Goal: Task Accomplishment & Management: Complete application form

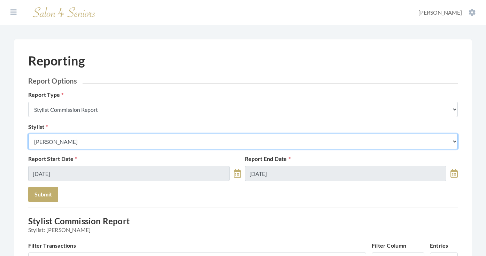
select select "49"
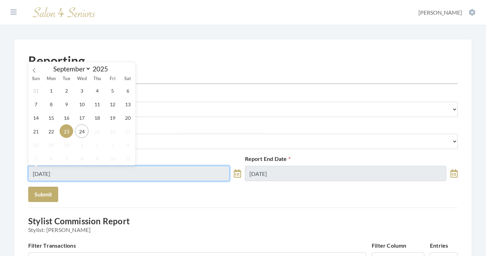
click at [64, 178] on input "[DATE]" at bounding box center [128, 173] width 201 height 15
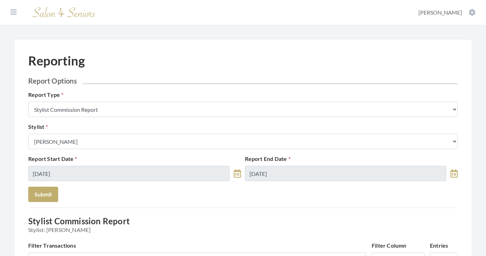
click at [43, 197] on button "Submit" at bounding box center [43, 194] width 30 height 15
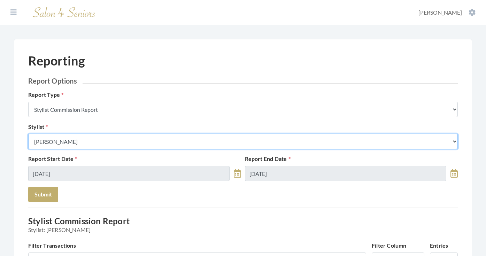
select select "23"
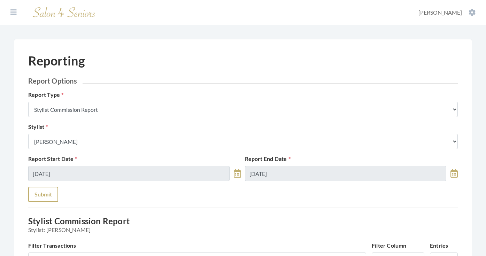
click at [51, 190] on button "Submit" at bounding box center [43, 194] width 30 height 15
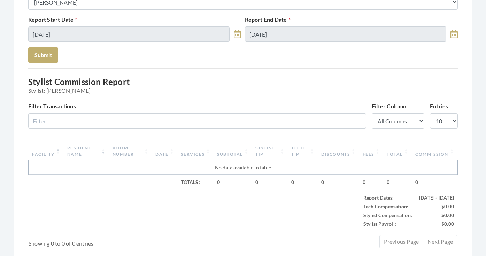
scroll to position [135, 0]
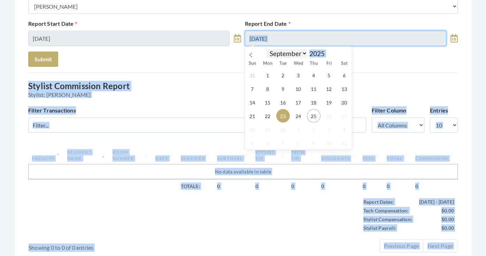
click at [296, 44] on input "09/23/2025" at bounding box center [345, 38] width 201 height 15
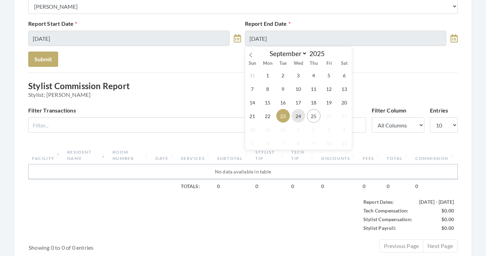
click at [295, 114] on span "24" at bounding box center [299, 116] width 14 height 14
type input "[DATE]"
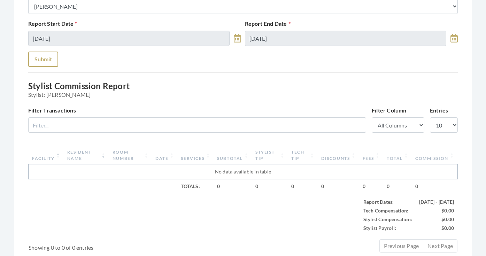
click at [47, 62] on button "Submit" at bounding box center [43, 59] width 30 height 15
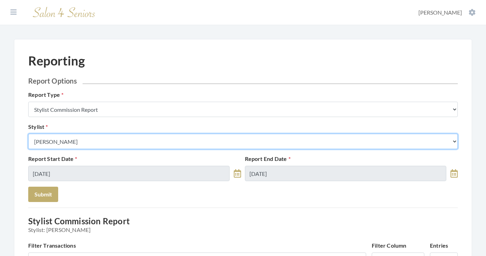
select select "26"
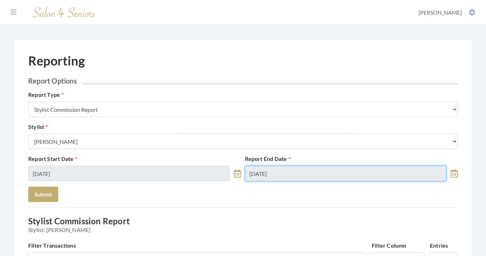
click at [300, 177] on input "09/24/2025" at bounding box center [345, 173] width 201 height 15
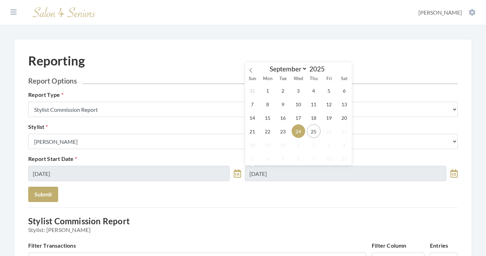
click at [286, 138] on div "31 1 2 3 4 5 6 7 8 9 10 11 12 13 14 15 16 17 18 19 20 21 22 23 24 25 26 27 28 2…" at bounding box center [298, 125] width 107 height 82
click at [283, 133] on span "23" at bounding box center [283, 131] width 14 height 14
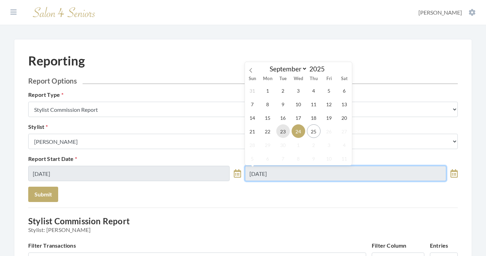
type input "[DATE]"
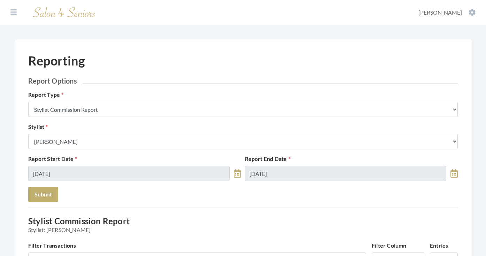
click at [89, 202] on form "Report Options Report Type Stylist Commission Report Tech Payroll Report Facili…" at bounding box center [243, 139] width 430 height 125
click at [44, 197] on button "Submit" at bounding box center [43, 194] width 30 height 15
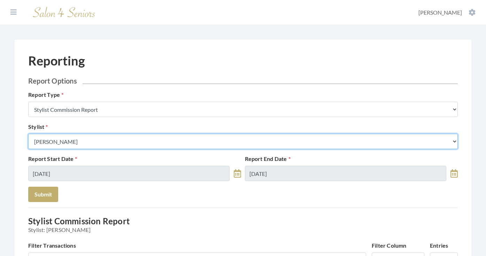
select select "147"
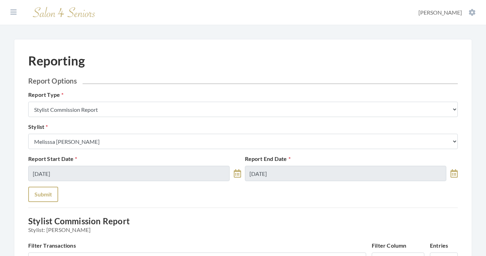
click at [51, 189] on button "Submit" at bounding box center [43, 194] width 30 height 15
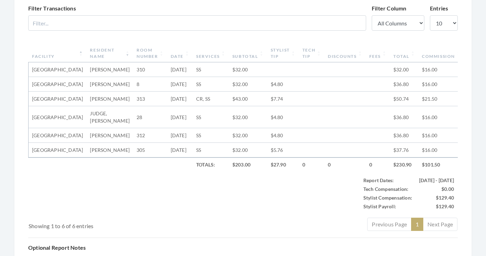
scroll to position [237, 0]
click at [242, 59] on th "Subtotal" at bounding box center [248, 53] width 38 height 18
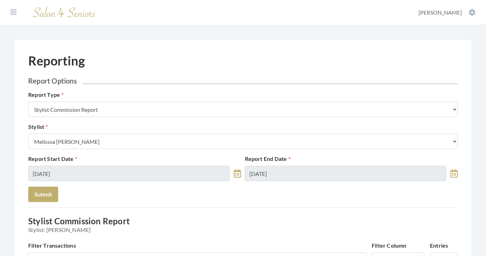
scroll to position [0, 0]
click at [12, 10] on icon at bounding box center [13, 12] width 6 height 7
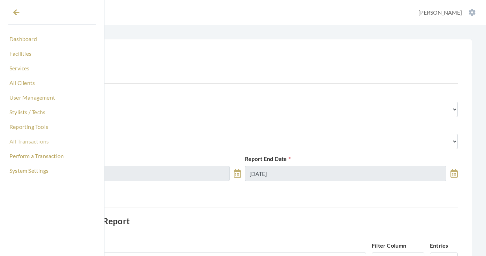
click at [22, 143] on link "All Transactions" at bounding box center [51, 142] width 87 height 12
click at [14, 10] on icon at bounding box center [16, 12] width 6 height 7
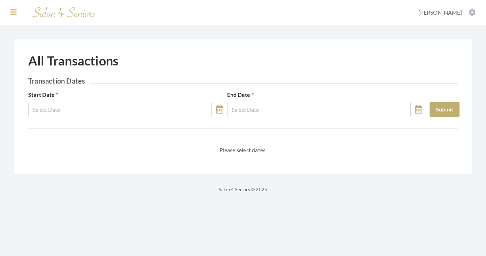
click at [13, 12] on icon at bounding box center [13, 12] width 6 height 7
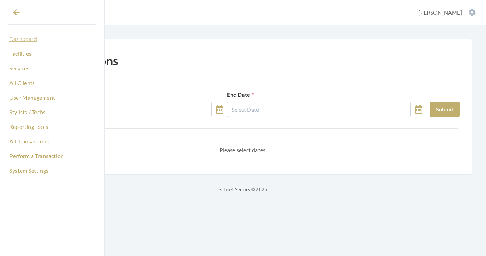
click at [23, 39] on link "Dashboard" at bounding box center [51, 39] width 87 height 12
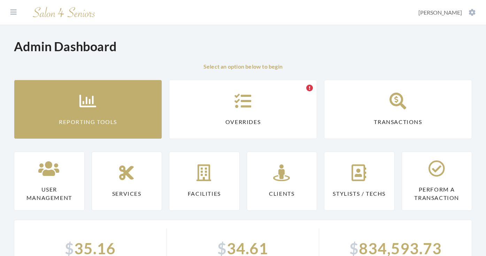
click at [84, 101] on icon at bounding box center [87, 101] width 17 height 17
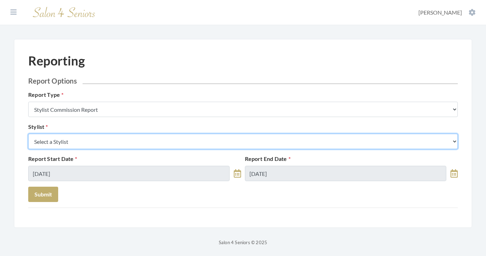
select select "147"
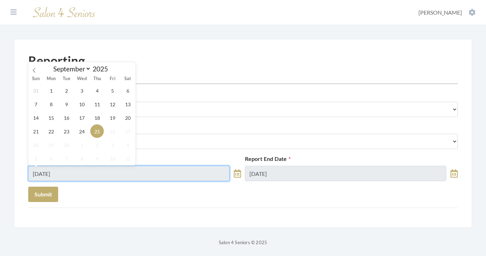
click at [68, 174] on input "[DATE]" at bounding box center [128, 173] width 201 height 15
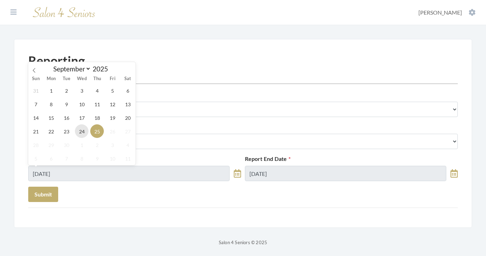
click at [82, 138] on span "24" at bounding box center [82, 131] width 14 height 14
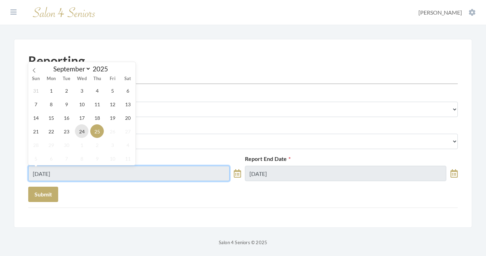
type input "[DATE]"
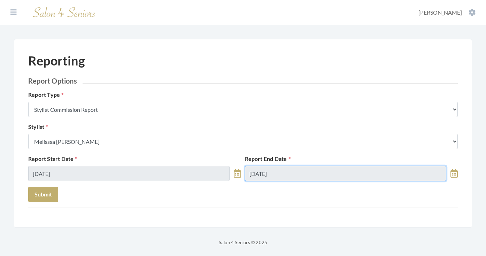
click at [258, 167] on input "[DATE]" at bounding box center [345, 173] width 201 height 15
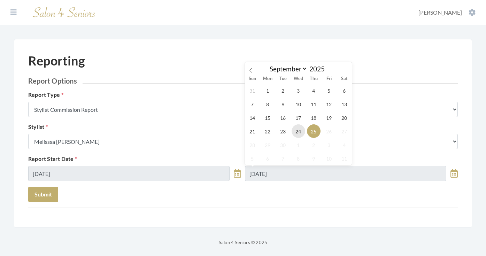
click at [300, 130] on span "24" at bounding box center [299, 131] width 14 height 14
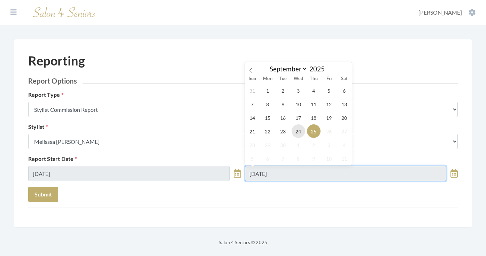
type input "[DATE]"
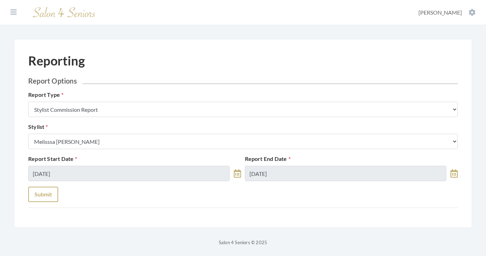
click at [38, 188] on button "Submit" at bounding box center [43, 194] width 30 height 15
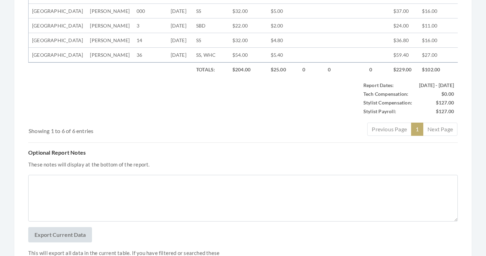
scroll to position [38, 0]
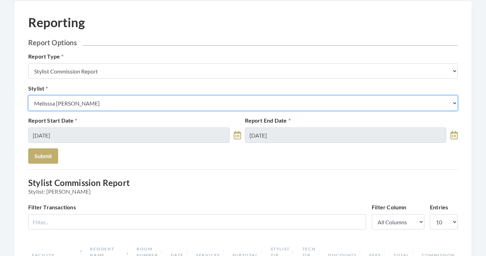
select select "49"
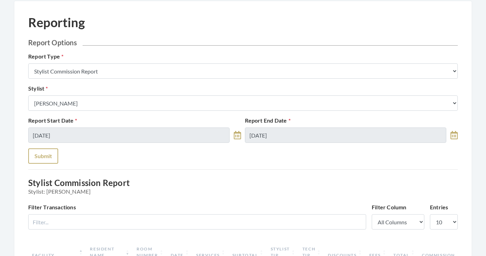
click at [46, 156] on button "Submit" at bounding box center [43, 155] width 30 height 15
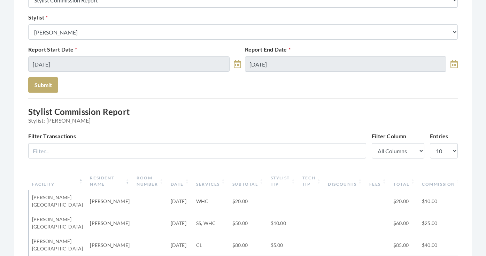
scroll to position [115, 0]
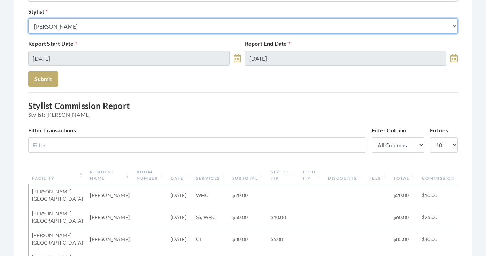
select select "13"
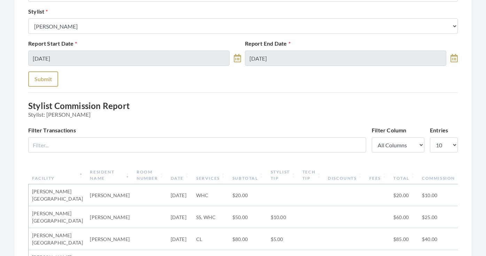
click at [47, 77] on button "Submit" at bounding box center [43, 78] width 30 height 15
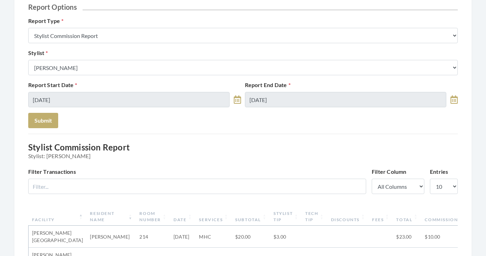
scroll to position [31, 0]
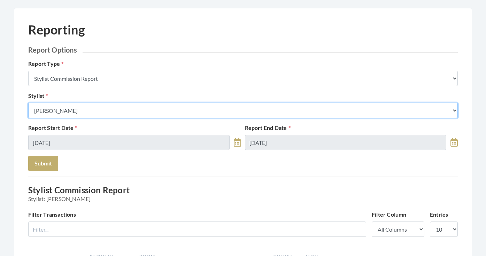
select select "166"
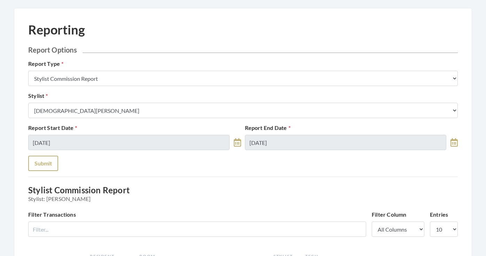
click at [52, 158] on button "Submit" at bounding box center [43, 163] width 30 height 15
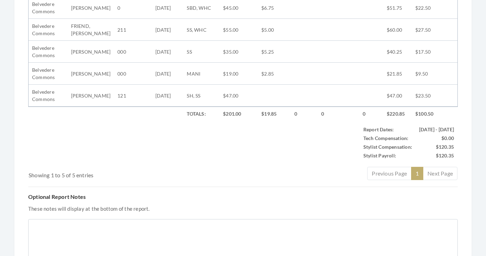
scroll to position [250, 0]
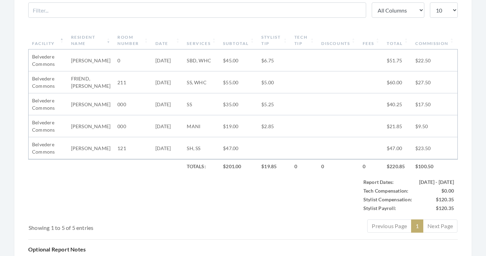
click at [244, 44] on th "Subtotal" at bounding box center [239, 40] width 38 height 18
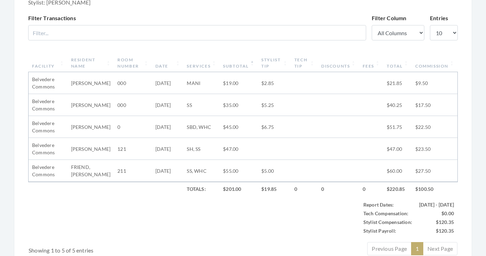
scroll to position [227, 0]
click at [272, 61] on th "Stylist Tip" at bounding box center [274, 64] width 33 height 18
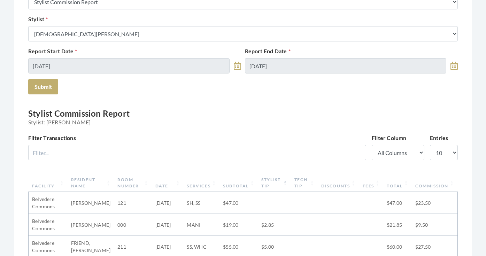
scroll to position [106, 0]
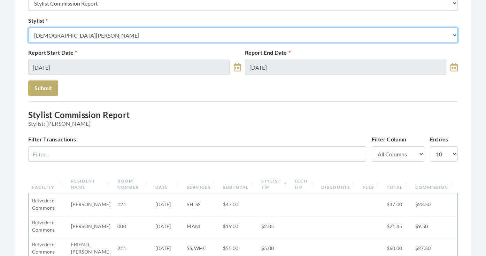
select select "165"
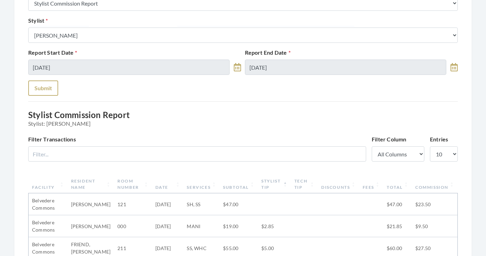
click at [50, 90] on button "Submit" at bounding box center [43, 88] width 30 height 15
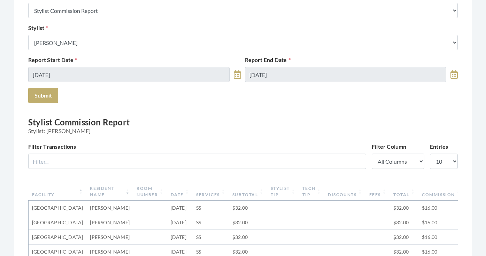
scroll to position [75, 0]
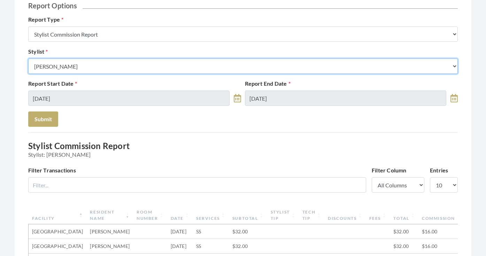
select select "44"
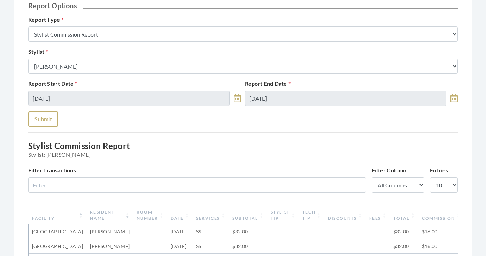
click at [38, 122] on button "Submit" at bounding box center [43, 119] width 30 height 15
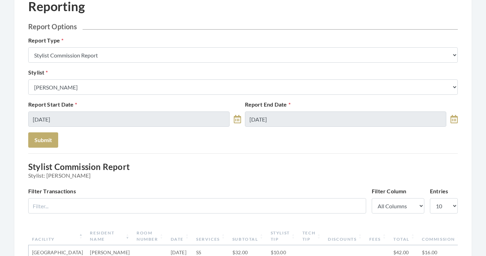
scroll to position [45, 0]
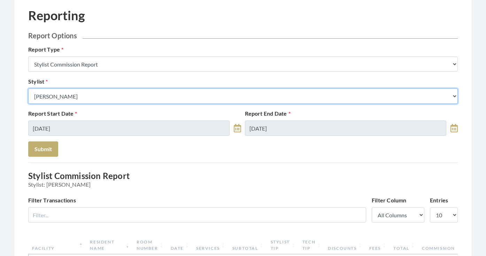
select select "170"
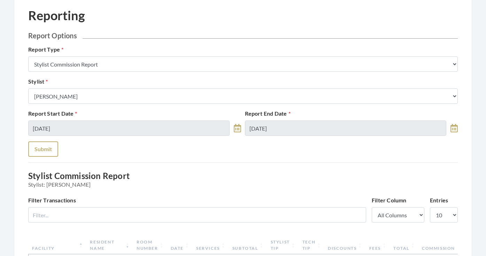
click at [47, 151] on button "Submit" at bounding box center [43, 148] width 30 height 15
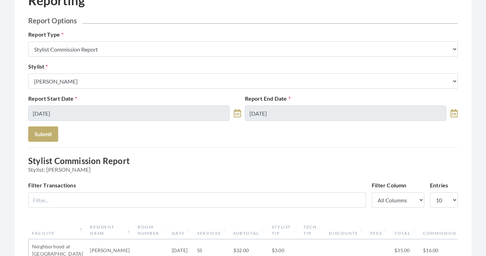
scroll to position [27, 0]
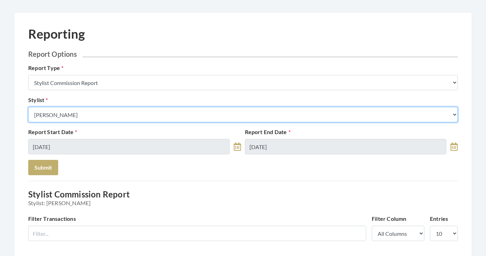
select select "115"
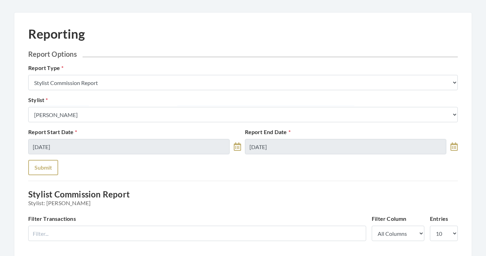
click at [45, 163] on button "Submit" at bounding box center [43, 167] width 30 height 15
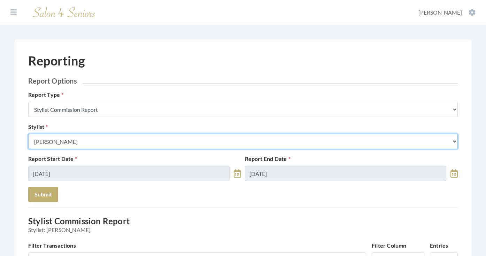
select select "182"
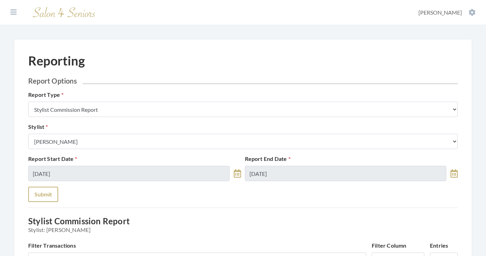
click at [52, 199] on button "Submit" at bounding box center [43, 194] width 30 height 15
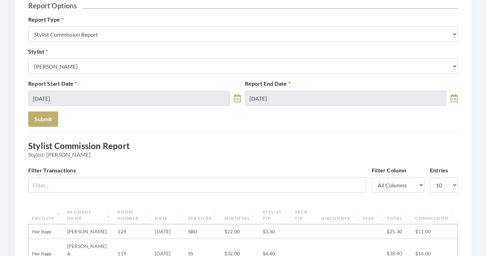
scroll to position [3, 0]
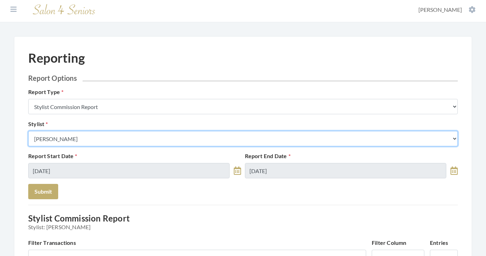
select select "153"
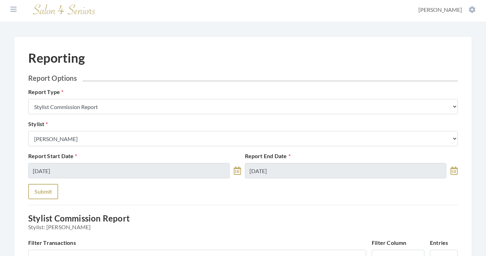
click at [52, 189] on button "Submit" at bounding box center [43, 191] width 30 height 15
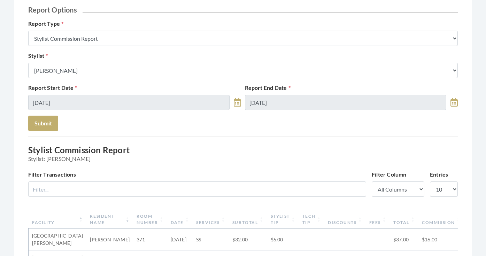
scroll to position [56, 0]
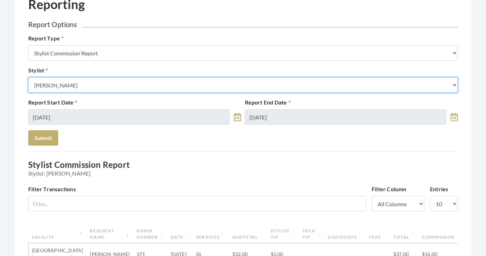
select select "146"
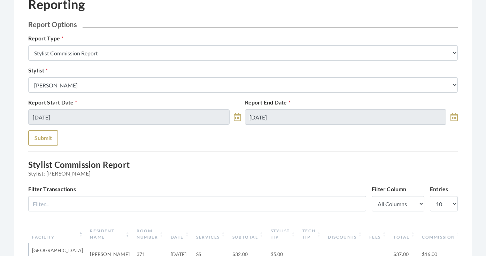
click at [41, 135] on button "Submit" at bounding box center [43, 137] width 30 height 15
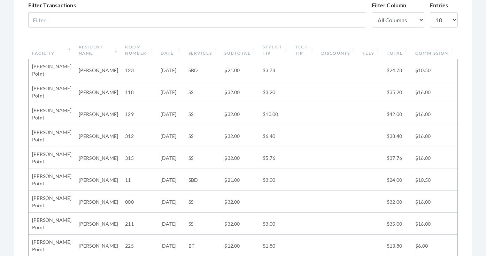
scroll to position [229, 0]
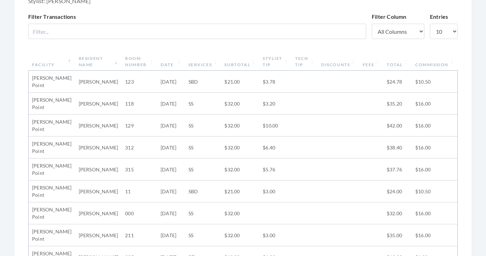
click at [263, 59] on th "Stylist Tip" at bounding box center [275, 62] width 32 height 18
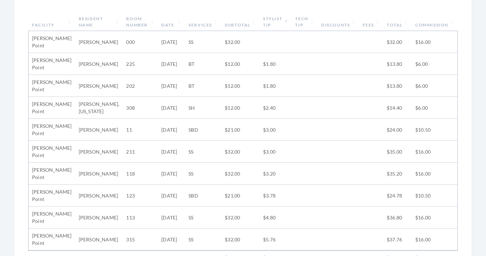
scroll to position [268, 0]
click at [282, 21] on th "Stylist Tip" at bounding box center [276, 23] width 32 height 18
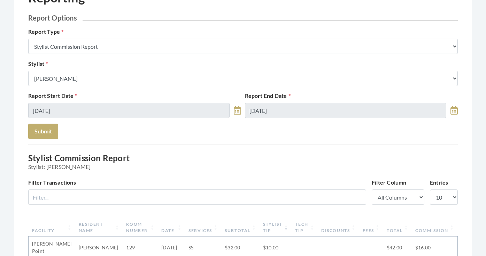
scroll to position [0, 0]
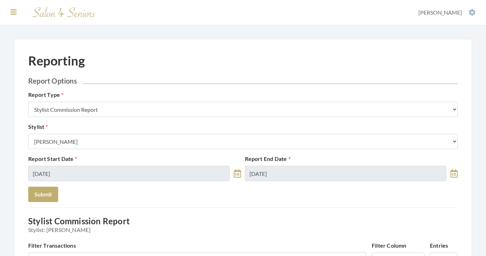
click at [11, 11] on icon at bounding box center [13, 12] width 6 height 7
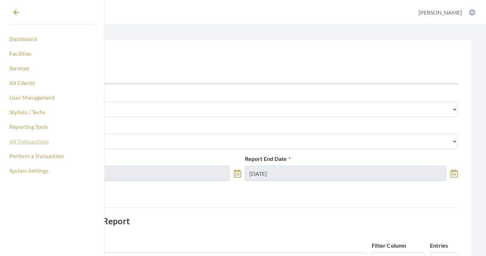
click at [32, 139] on link "All Transactions" at bounding box center [51, 142] width 87 height 12
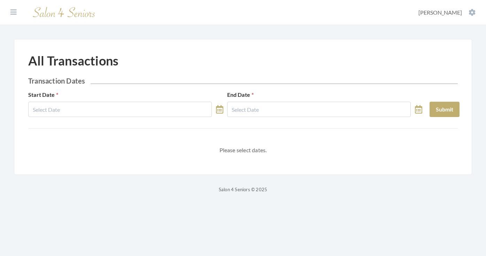
select select "8"
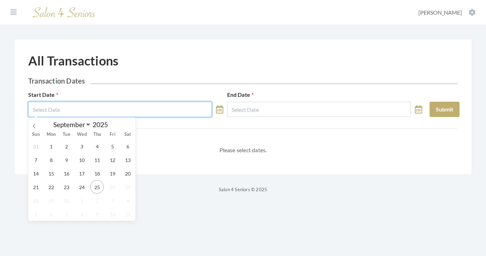
click at [99, 109] on input "text" at bounding box center [120, 109] width 184 height 15
click at [80, 186] on span "24" at bounding box center [82, 187] width 14 height 14
type input "[DATE]"
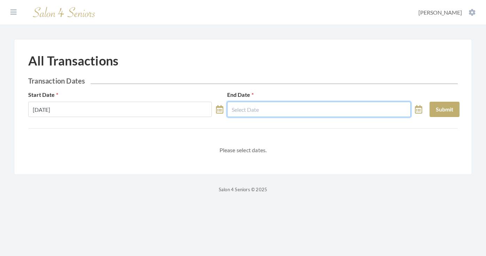
click at [265, 105] on input "text" at bounding box center [319, 109] width 184 height 15
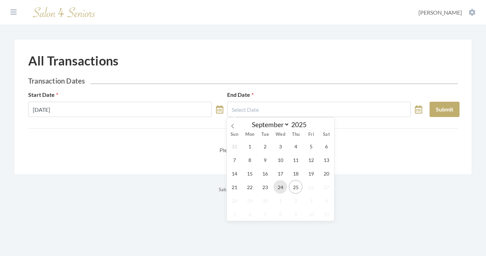
click at [283, 187] on span "24" at bounding box center [281, 187] width 14 height 14
type input "09/24/2025"
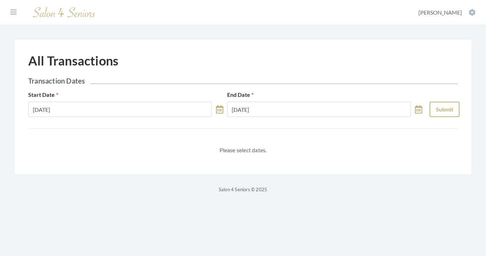
click at [449, 106] on button "Submit" at bounding box center [445, 109] width 30 height 15
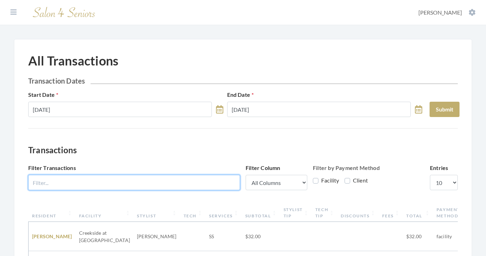
click at [158, 182] on input "Filter Transactions" at bounding box center [134, 182] width 212 height 15
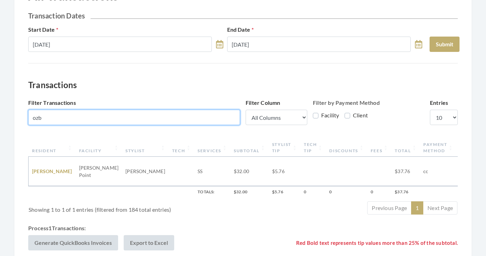
scroll to position [67, 0]
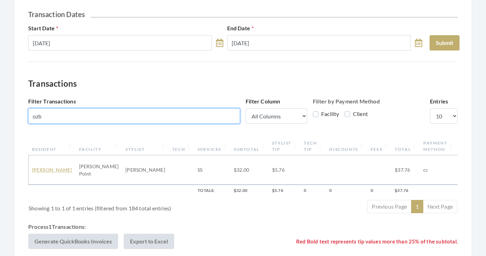
type input "ozb"
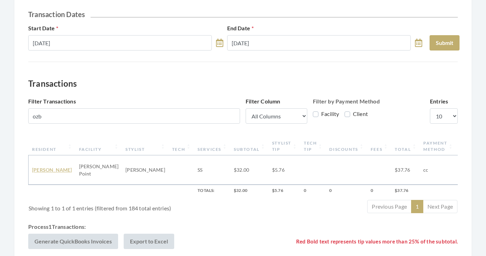
click at [39, 167] on link "CAROLYN OZBOLT" at bounding box center [52, 170] width 40 height 6
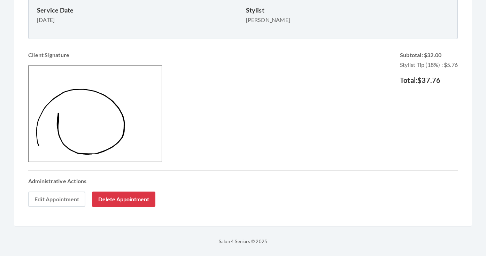
scroll to position [230, 0]
click at [61, 197] on link "Edit Appointment" at bounding box center [56, 199] width 57 height 15
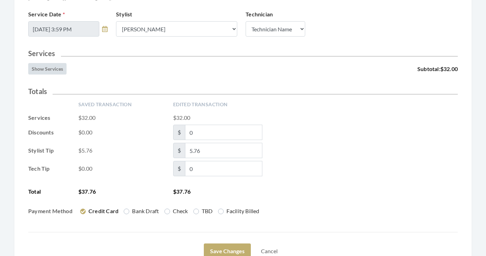
scroll to position [132, 0]
click at [197, 150] on input "5.76" at bounding box center [223, 150] width 77 height 15
type input "5.16"
click at [313, 140] on div "Saved Transaction Edited Transaction Services $32.00 $32.00 Discounts $0.00 $ 0…" at bounding box center [243, 161] width 430 height 120
click at [221, 244] on button "Save Changes" at bounding box center [227, 250] width 47 height 15
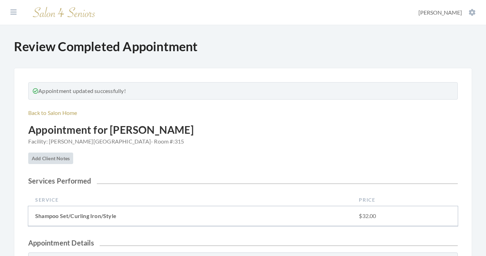
click at [12, 11] on icon at bounding box center [13, 12] width 6 height 7
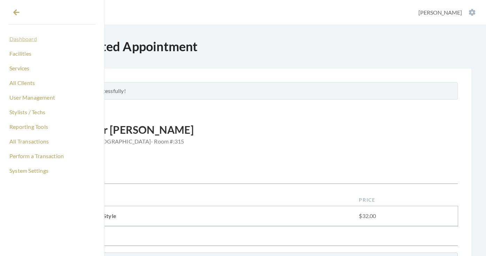
click at [20, 36] on link "Dashboard" at bounding box center [51, 39] width 87 height 12
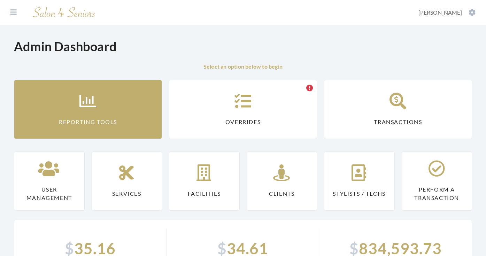
click at [97, 94] on icon at bounding box center [87, 101] width 17 height 17
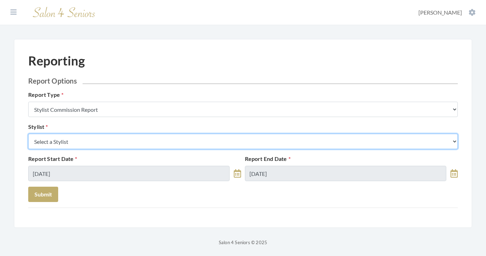
select select "146"
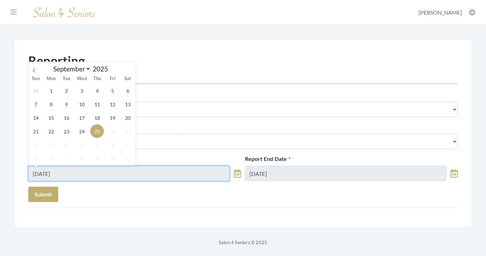
click at [107, 180] on input "[DATE]" at bounding box center [128, 173] width 201 height 15
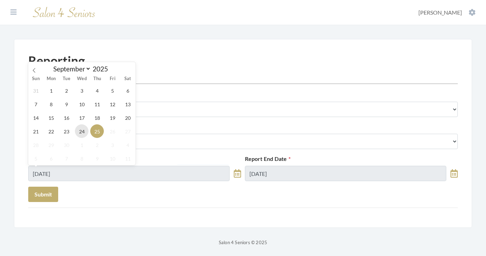
click at [84, 130] on span "24" at bounding box center [82, 131] width 14 height 14
type input "[DATE]"
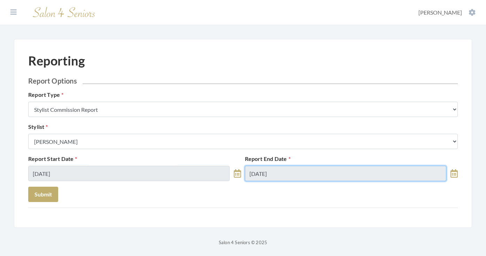
click at [290, 176] on input "[DATE]" at bounding box center [345, 173] width 201 height 15
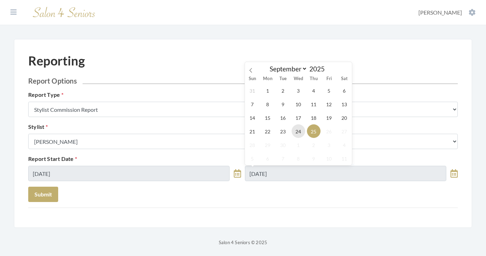
click at [294, 132] on span "24" at bounding box center [299, 131] width 14 height 14
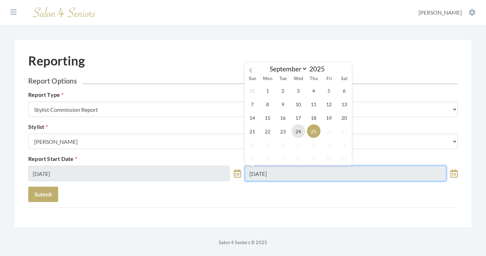
type input "[DATE]"
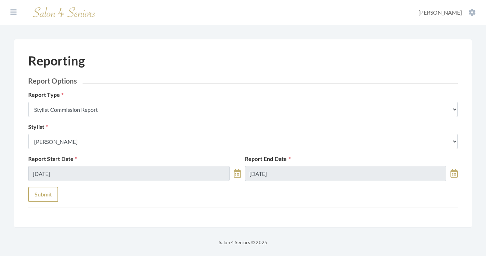
click at [42, 199] on button "Submit" at bounding box center [43, 194] width 30 height 15
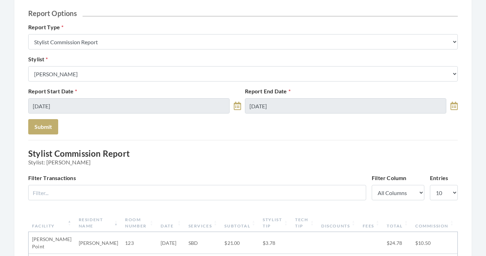
scroll to position [36, 0]
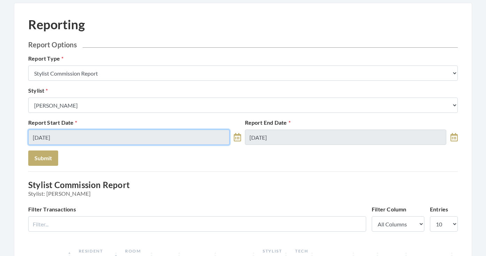
click at [129, 138] on input "[DATE]" at bounding box center [128, 137] width 201 height 15
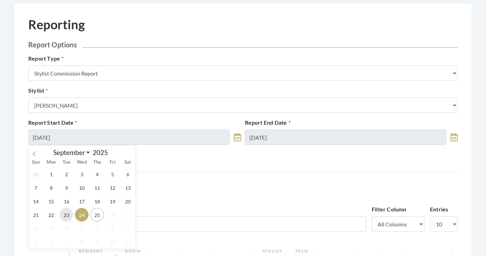
click at [67, 213] on span "23" at bounding box center [67, 215] width 14 height 14
type input "[DATE]"
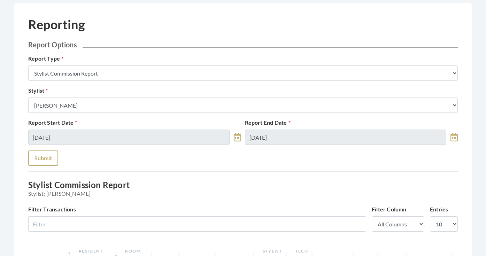
click at [49, 162] on button "Submit" at bounding box center [43, 158] width 30 height 15
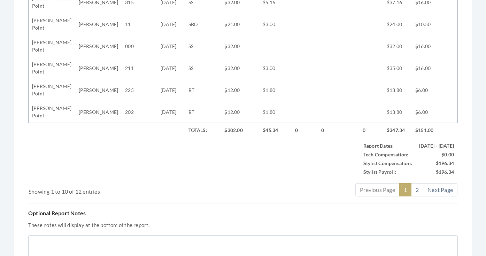
scroll to position [43, 0]
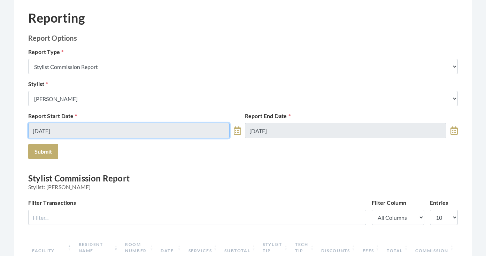
click at [87, 127] on input "[DATE]" at bounding box center [128, 130] width 201 height 15
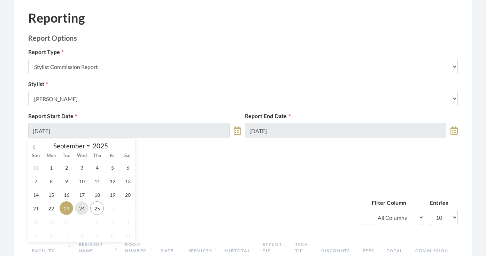
click at [85, 211] on span "24" at bounding box center [82, 208] width 14 height 14
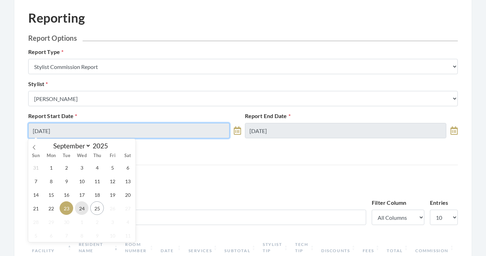
type input "09/24/2025"
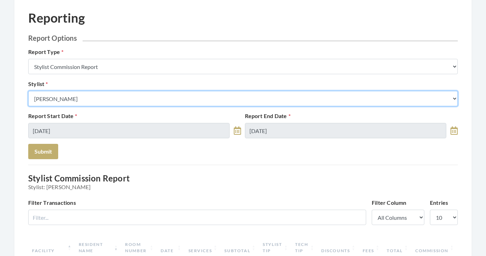
select select "169"
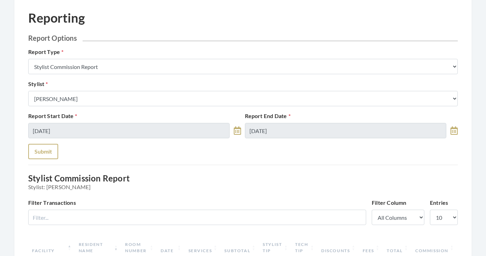
click at [48, 151] on button "Submit" at bounding box center [43, 151] width 30 height 15
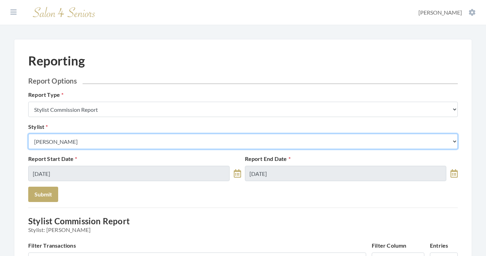
select select "126"
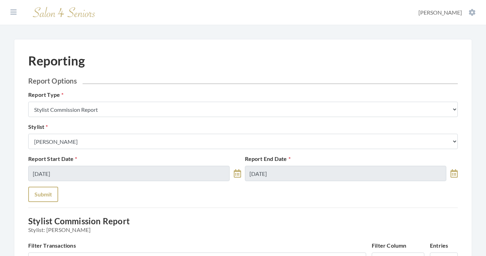
click at [42, 192] on button "Submit" at bounding box center [43, 194] width 30 height 15
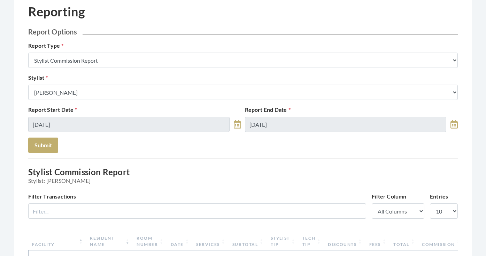
scroll to position [42, 0]
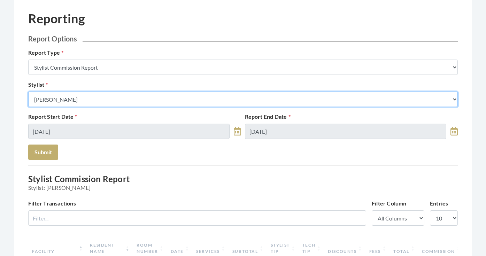
select select "64"
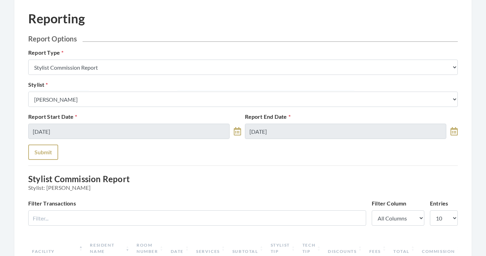
click at [44, 151] on button "Submit" at bounding box center [43, 152] width 30 height 15
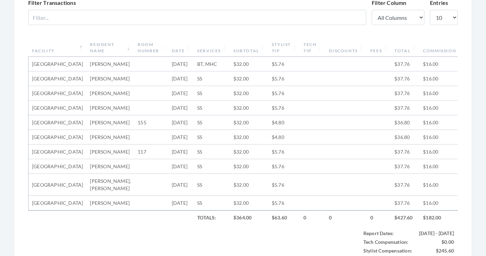
scroll to position [232, 0]
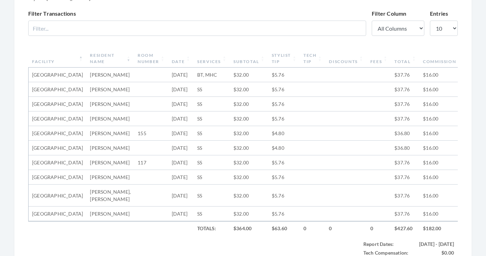
click at [270, 55] on th "Stylist Tip" at bounding box center [284, 58] width 32 height 18
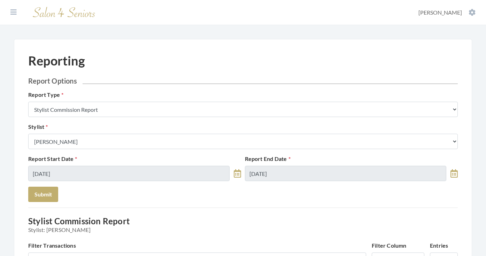
scroll to position [0, 0]
click at [15, 12] on icon at bounding box center [13, 12] width 6 height 7
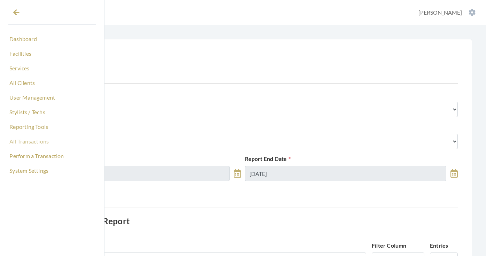
click at [29, 145] on link "All Transactions" at bounding box center [51, 142] width 87 height 12
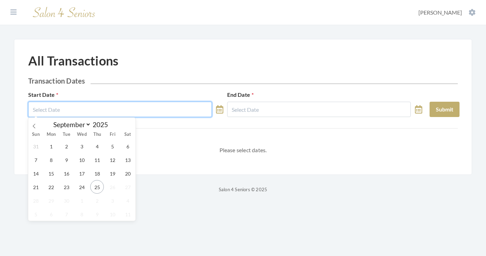
click at [139, 107] on input "text" at bounding box center [120, 109] width 184 height 15
click at [85, 185] on span "24" at bounding box center [82, 187] width 14 height 14
type input "[DATE]"
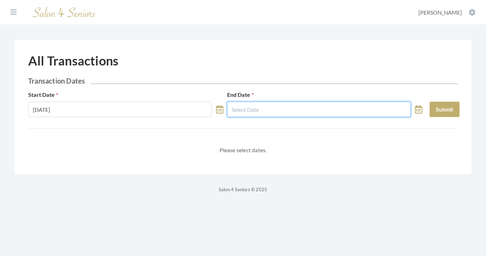
click at [278, 111] on input "text" at bounding box center [319, 109] width 184 height 15
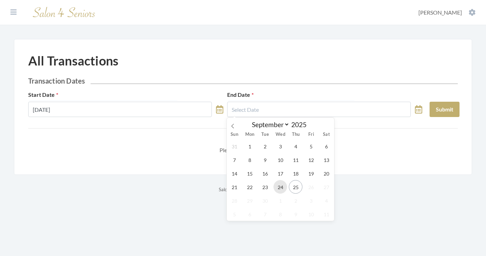
click at [281, 187] on span "24" at bounding box center [281, 187] width 14 height 14
type input "[DATE]"
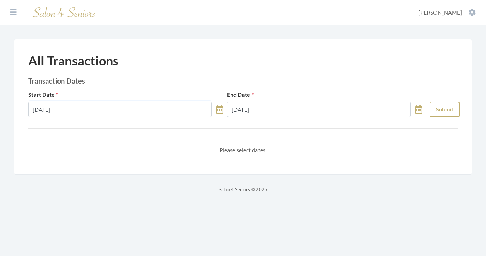
click at [438, 108] on button "Submit" at bounding box center [445, 109] width 30 height 15
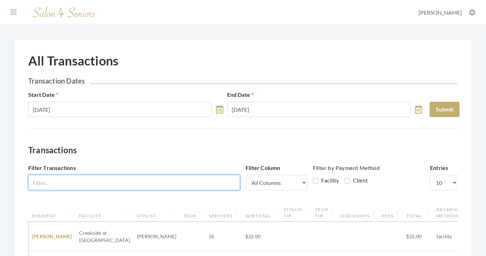
click at [155, 176] on input "Filter Transactions" at bounding box center [134, 182] width 212 height 15
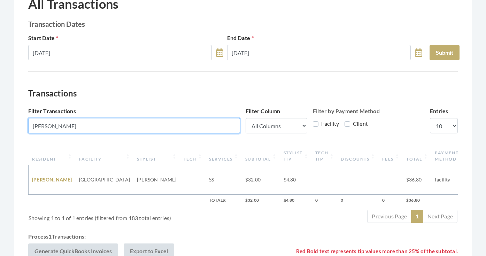
scroll to position [58, 0]
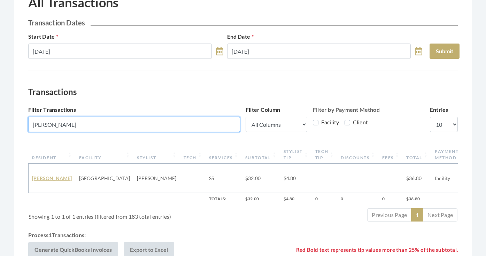
type input "[PERSON_NAME]"
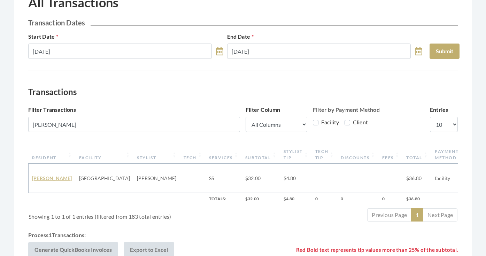
click at [44, 175] on link "[PERSON_NAME]" at bounding box center [52, 178] width 40 height 6
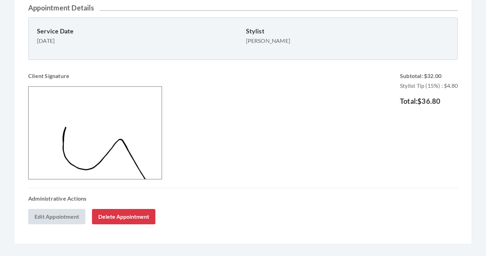
scroll to position [269, 0]
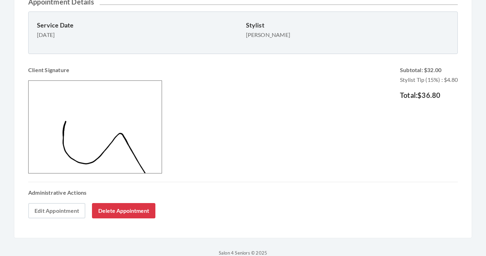
click at [65, 215] on link "Edit Appointment" at bounding box center [56, 210] width 57 height 15
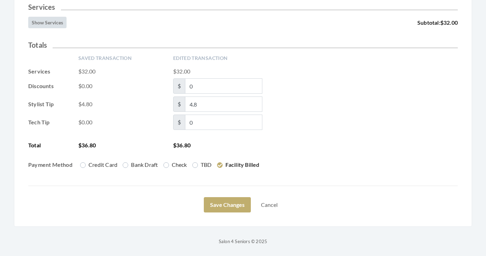
scroll to position [178, 0]
click at [179, 105] on span "$ 4.8" at bounding box center [217, 104] width 89 height 15
type input "5.76"
click at [301, 103] on div "Stylist Tip $4.80 $ 5.76" at bounding box center [243, 104] width 430 height 15
click at [228, 200] on button "Save Changes" at bounding box center [227, 204] width 47 height 15
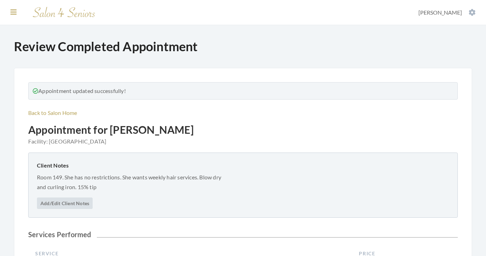
click at [14, 13] on icon at bounding box center [13, 12] width 6 height 7
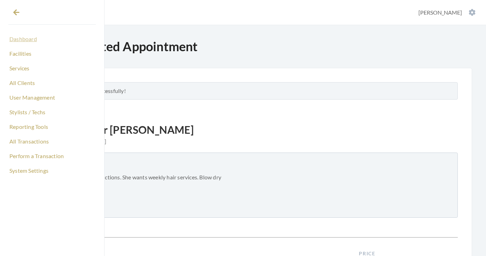
click at [26, 38] on link "Dashboard" at bounding box center [51, 39] width 87 height 12
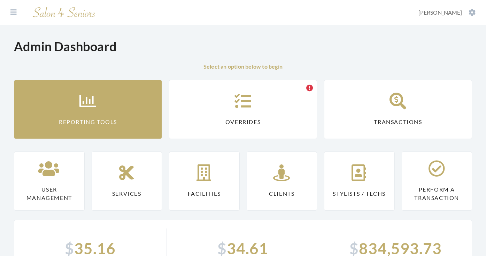
click at [87, 86] on link "Reporting Tools" at bounding box center [88, 109] width 148 height 59
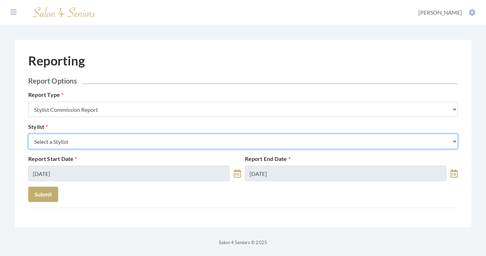
click at [109, 139] on select "Select a Stylist Alaina Krumm Alisha Teasley Anna White Ashley Venable Cassie B…" at bounding box center [243, 141] width 430 height 15
select select "64"
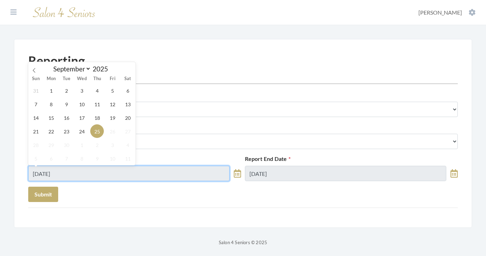
click at [67, 174] on input "09/25/2025" at bounding box center [128, 173] width 201 height 15
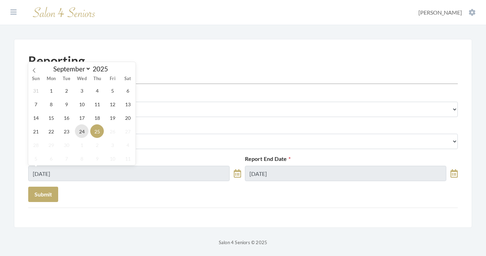
click at [79, 133] on span "24" at bounding box center [82, 131] width 14 height 14
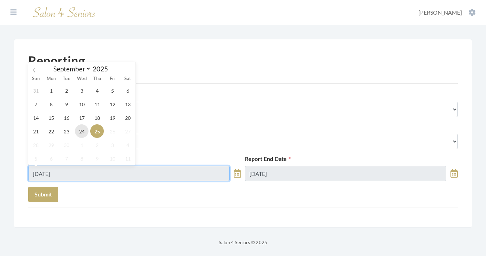
type input "[DATE]"
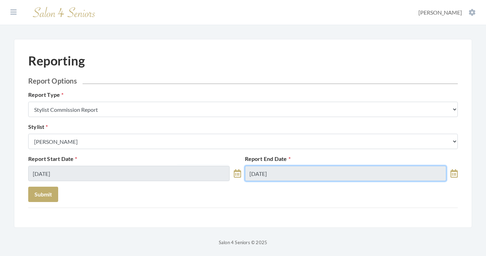
click at [270, 170] on input "09/25/2025" at bounding box center [345, 173] width 201 height 15
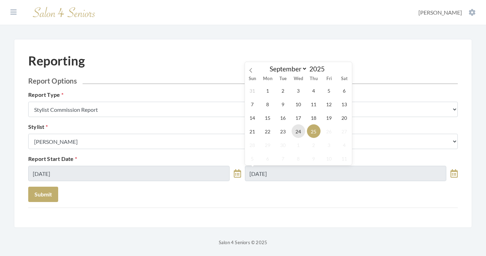
click at [298, 135] on span "24" at bounding box center [299, 131] width 14 height 14
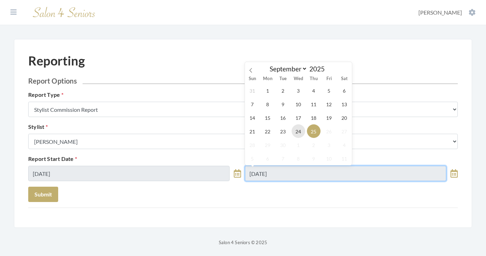
type input "[DATE]"
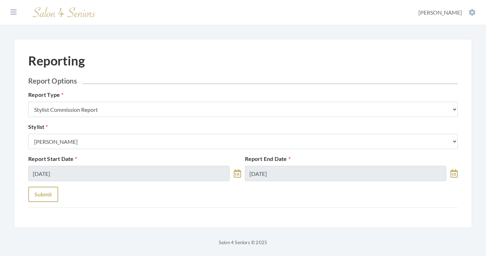
click at [54, 191] on button "Submit" at bounding box center [43, 194] width 30 height 15
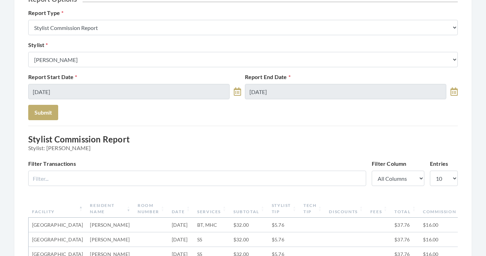
scroll to position [74, 0]
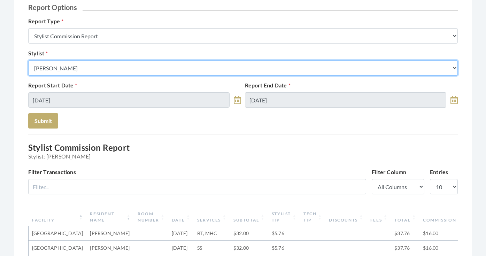
select select "24"
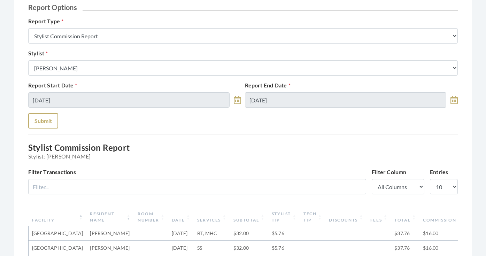
click at [49, 117] on button "Submit" at bounding box center [43, 120] width 30 height 15
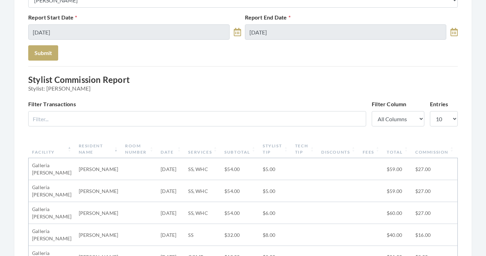
scroll to position [128, 0]
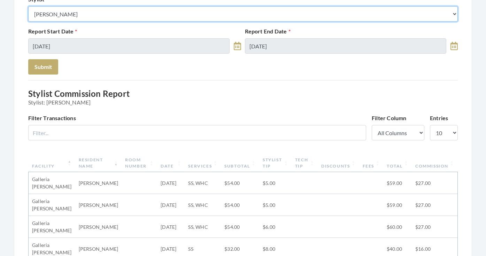
select select "32"
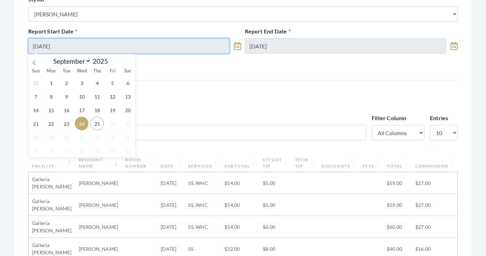
click at [76, 47] on input "09/24/2025" at bounding box center [128, 45] width 201 height 15
click at [68, 128] on span "23" at bounding box center [67, 124] width 14 height 14
type input "09/23/2025"
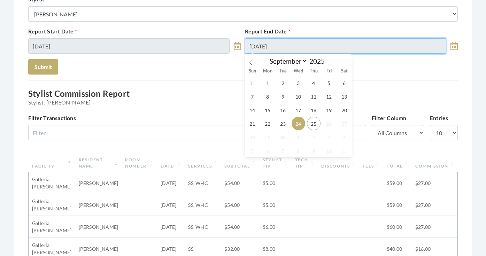
click at [274, 41] on input "09/24/2025" at bounding box center [345, 45] width 201 height 15
click at [280, 128] on span "23" at bounding box center [283, 124] width 14 height 14
type input "09/23/2025"
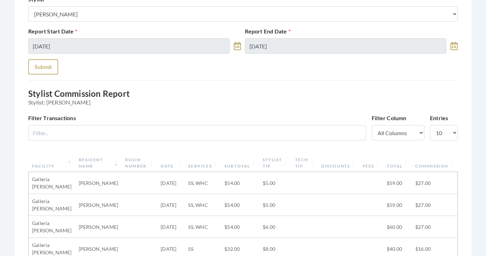
click at [48, 66] on button "Submit" at bounding box center [43, 66] width 30 height 15
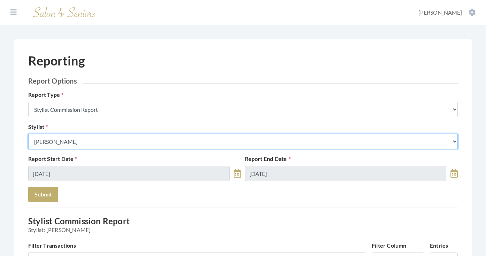
select select "166"
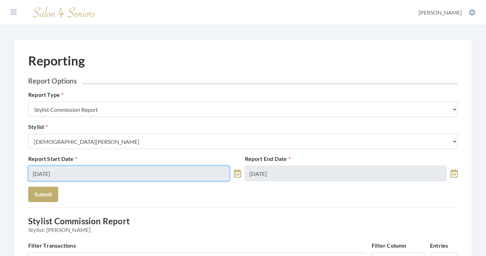
click at [77, 174] on input "[DATE]" at bounding box center [128, 173] width 201 height 15
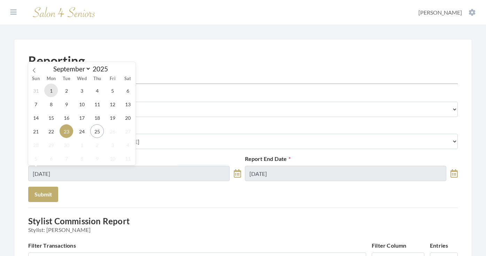
click at [53, 92] on span "1" at bounding box center [51, 91] width 14 height 14
type input "09/01/2025"
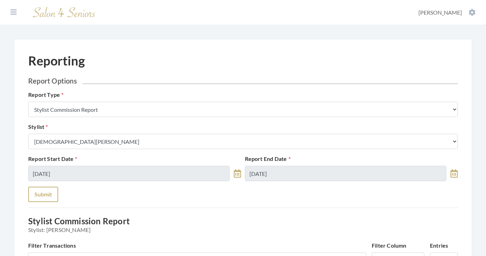
click at [45, 199] on button "Submit" at bounding box center [43, 194] width 30 height 15
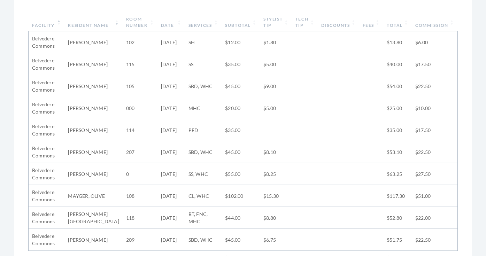
scroll to position [279, 0]
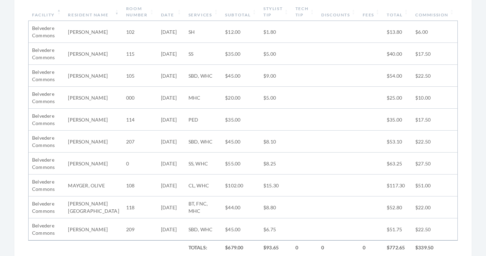
click at [60, 11] on th "Facility" at bounding box center [47, 12] width 36 height 18
click at [60, 12] on th "Facility" at bounding box center [47, 12] width 36 height 18
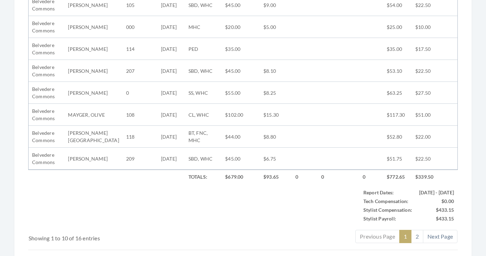
scroll to position [350, 0]
click at [416, 242] on link "2" at bounding box center [417, 236] width 12 height 13
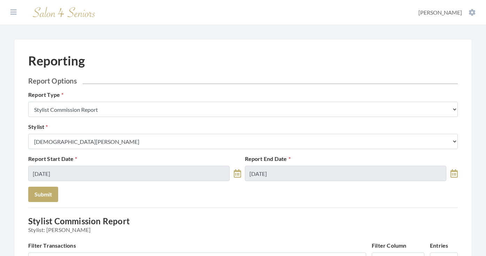
scroll to position [0, 0]
click at [15, 14] on icon at bounding box center [13, 12] width 6 height 7
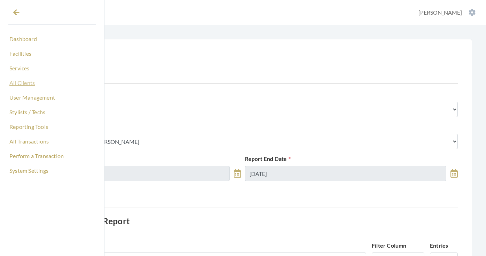
click at [28, 85] on link "All Clients" at bounding box center [51, 83] width 87 height 12
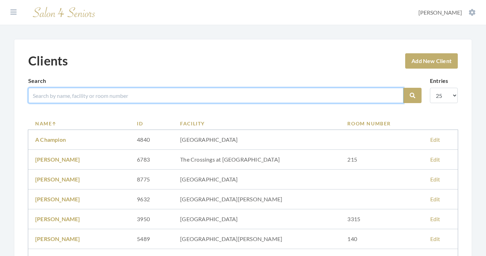
click at [120, 98] on input "search" at bounding box center [215, 95] width 375 height 15
type input "[PERSON_NAME]"
click at [413, 95] on button "Search" at bounding box center [413, 95] width 18 height 15
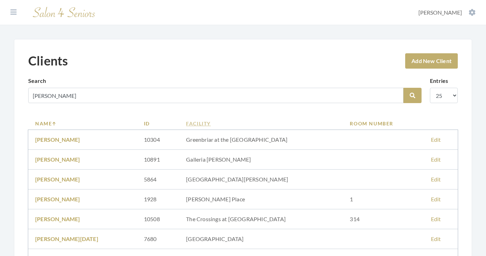
drag, startPoint x: 0, startPoint y: 0, endPoint x: 197, endPoint y: 124, distance: 233.2
click at [197, 124] on link "Facility" at bounding box center [261, 123] width 150 height 7
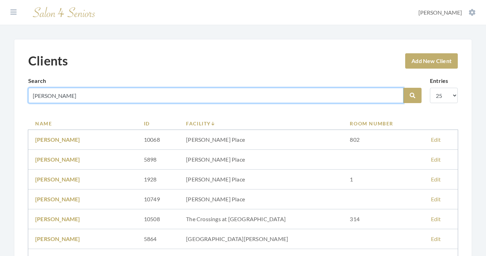
click at [44, 96] on input "[PERSON_NAME]" at bounding box center [215, 95] width 375 height 15
type input "ellen"
click at [413, 95] on button "Search" at bounding box center [413, 95] width 18 height 15
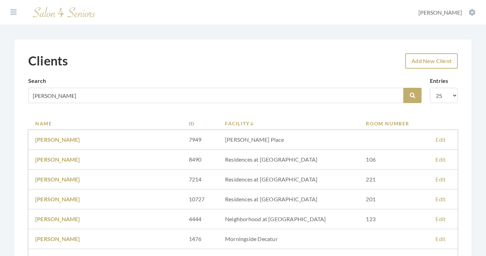
click at [418, 64] on link "Add New Client" at bounding box center [431, 60] width 53 height 15
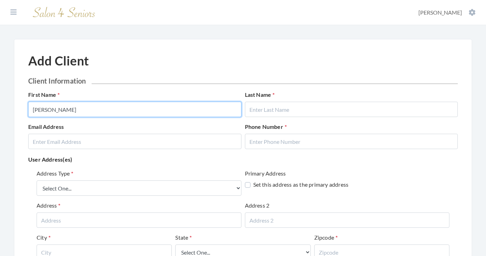
type input "[PERSON_NAME]"
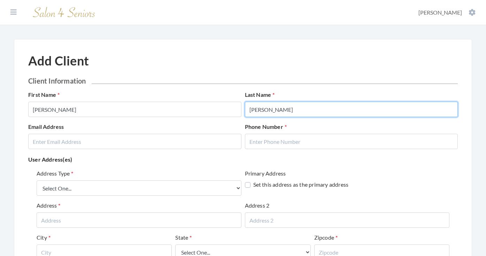
type input "[PERSON_NAME]"
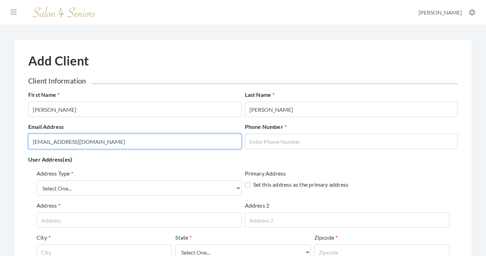
type input "[EMAIL_ADDRESS][DOMAIN_NAME]"
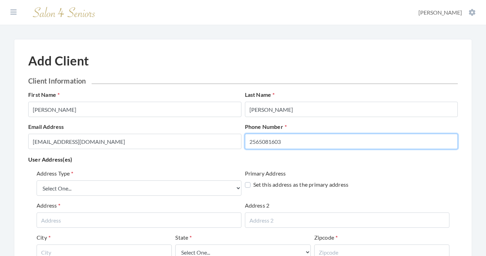
type input "2565081603"
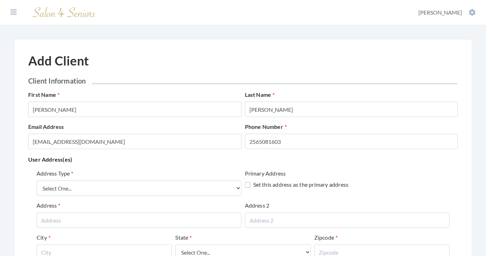
click at [170, 167] on div "Address Type Select One... Office Address Home Address Billing Address Primary …" at bounding box center [243, 237] width 430 height 140
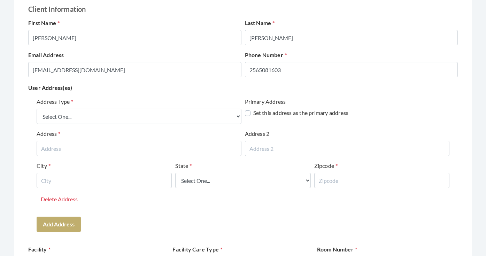
scroll to position [72, 0]
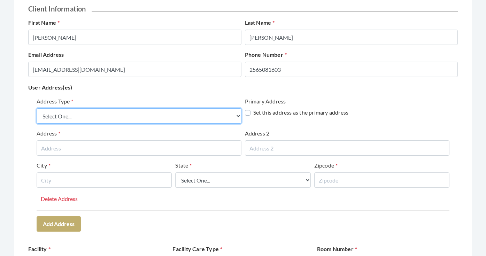
select select "billing"
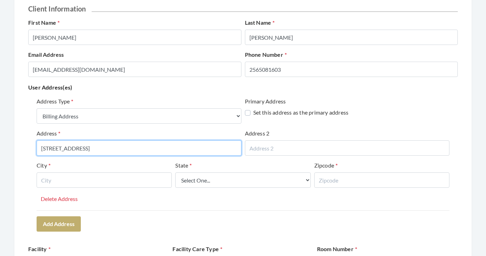
type input "3 TURNBRIDGE LANE"
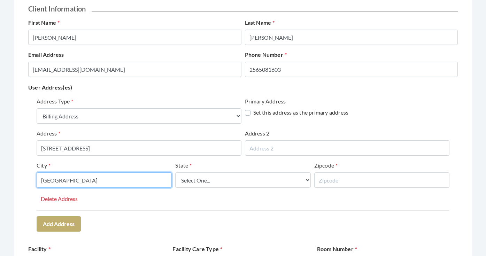
type input "HUNTSVILLE"
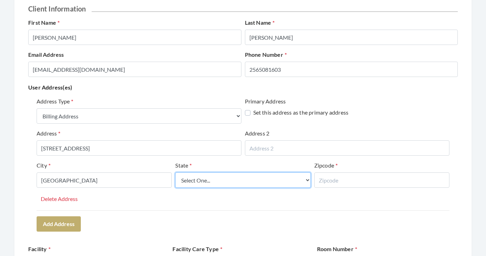
select select "al"
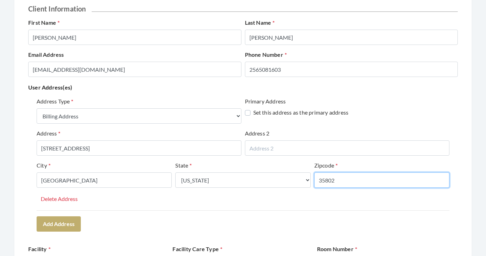
type input "35802"
click at [146, 196] on div "Address Type Select One... Office Address Home Address Billing Address Primary …" at bounding box center [243, 153] width 413 height 113
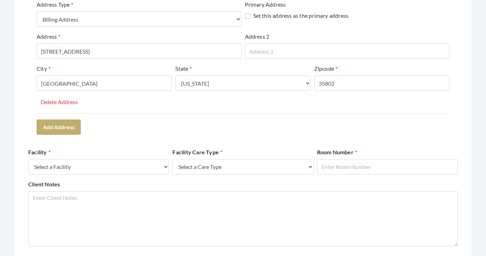
scroll to position [173, 0]
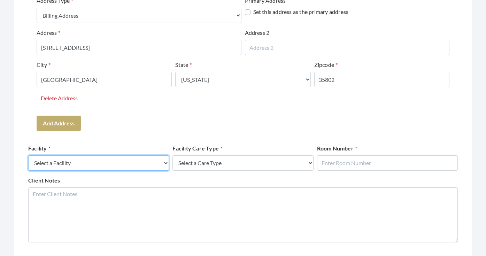
select select "4"
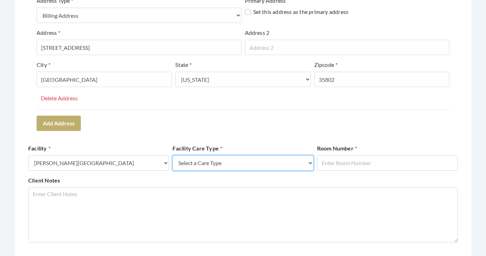
select select "4"
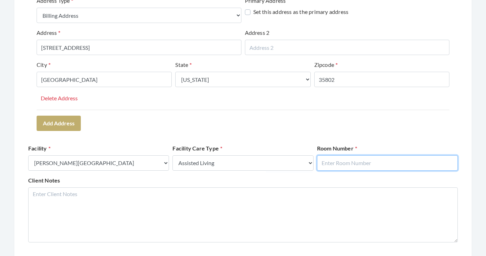
click at [331, 169] on input "text" at bounding box center [387, 162] width 141 height 15
type input "348"
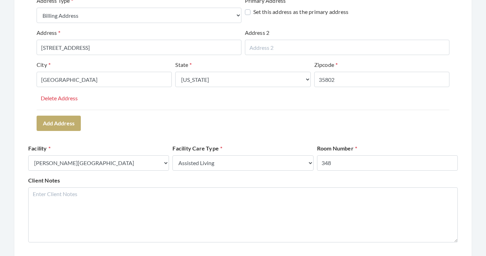
click at [358, 131] on div "Address Type Select One... Office Address Home Address Billing Address Primary …" at bounding box center [243, 64] width 430 height 140
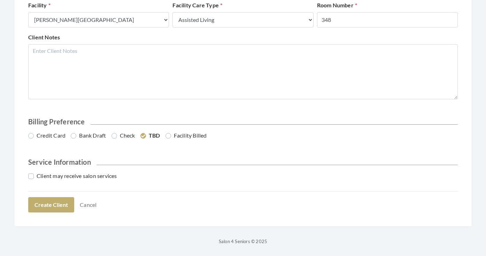
scroll to position [316, 0]
click at [55, 139] on label "Credit Card" at bounding box center [46, 136] width 37 height 8
radio input "true"
click at [58, 175] on label "Client may receive salon services" at bounding box center [72, 176] width 89 height 8
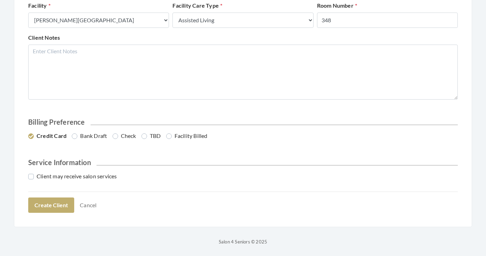
checkbox input "true"
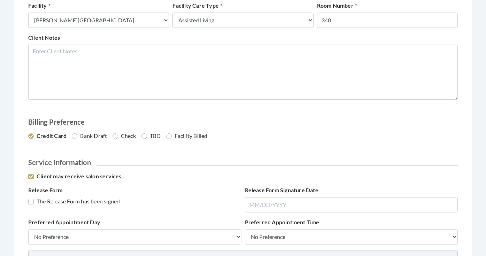
click at [90, 200] on label "The Release Form has been signed" at bounding box center [74, 201] width 92 height 8
checkbox input "true"
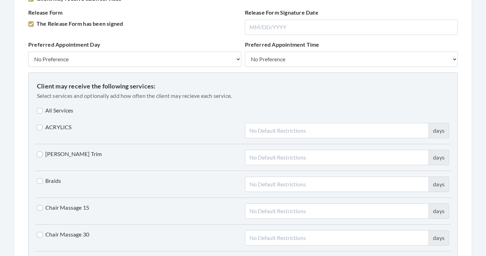
scroll to position [496, 0]
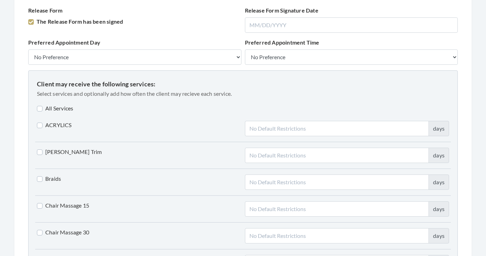
click at [67, 110] on label "All Services" at bounding box center [55, 108] width 36 height 8
checkbox input "true"
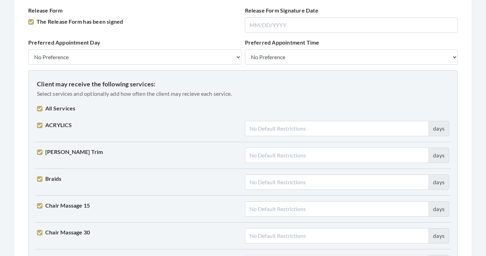
checkbox input "true"
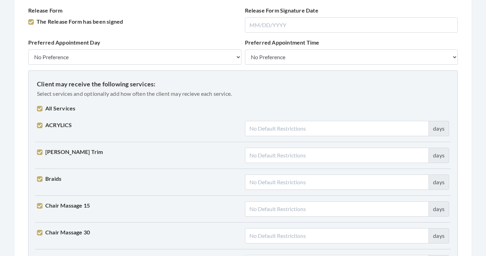
checkbox input "true"
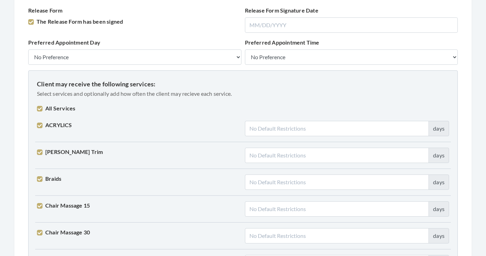
checkbox input "true"
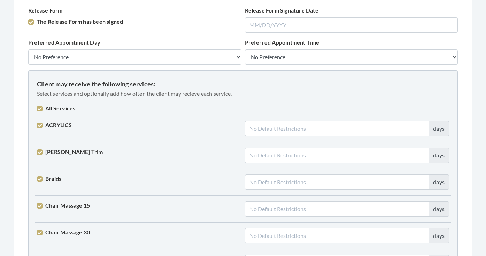
checkbox input "true"
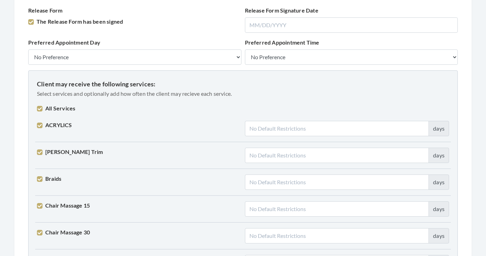
checkbox input "true"
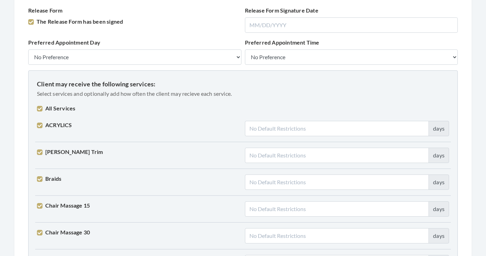
checkbox input "true"
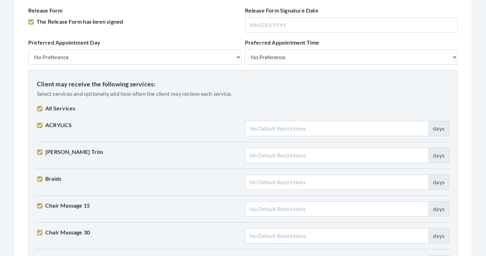
checkbox input "true"
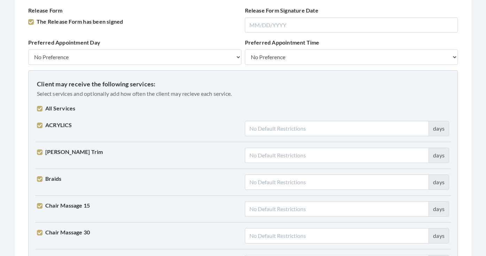
checkbox input "true"
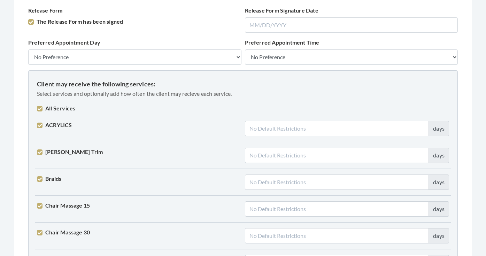
checkbox input "true"
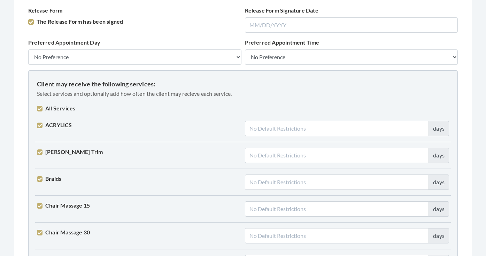
checkbox input "true"
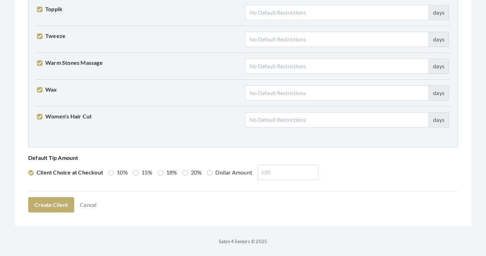
scroll to position [1765, 0]
click at [161, 174] on label "18%" at bounding box center [168, 173] width 20 height 8
radio input "true"
click at [60, 204] on button "Create Client" at bounding box center [51, 205] width 46 height 15
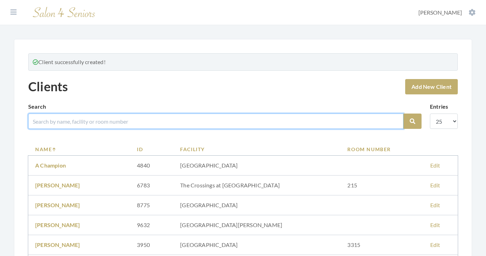
click at [145, 118] on input "search" at bounding box center [215, 121] width 375 height 15
type input "[PERSON_NAME]"
click at [413, 121] on button "Search" at bounding box center [413, 121] width 18 height 15
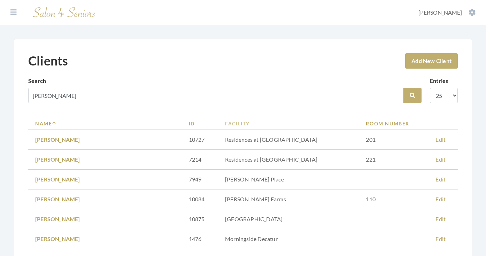
click at [225, 123] on link "Facility" at bounding box center [288, 123] width 127 height 7
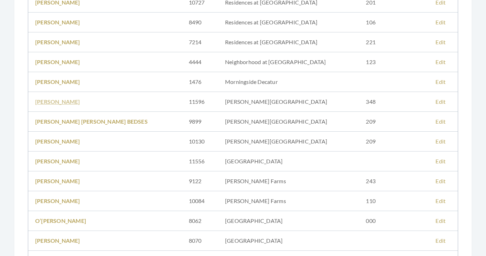
click at [64, 104] on link "ELLEN DANIEL" at bounding box center [57, 101] width 45 height 7
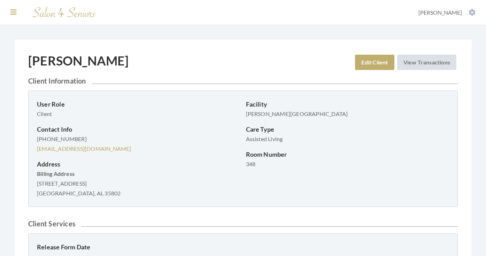
click at [14, 12] on icon at bounding box center [13, 12] width 6 height 7
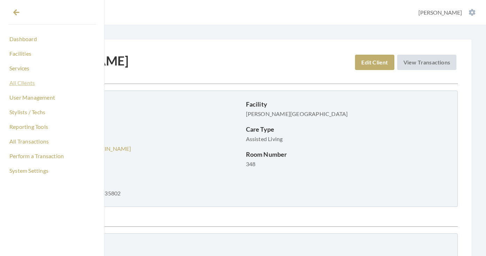
click at [25, 87] on link "All Clients" at bounding box center [51, 83] width 87 height 12
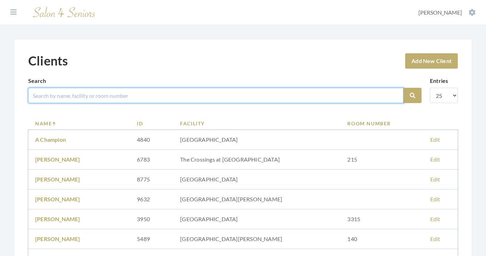
click at [112, 94] on input "search" at bounding box center [215, 95] width 375 height 15
type input "[PERSON_NAME]"
click at [413, 95] on button "Search" at bounding box center [413, 95] width 18 height 15
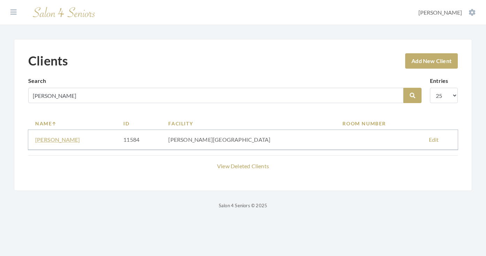
click at [77, 138] on link "BERT SCHOONVELD" at bounding box center [57, 139] width 45 height 7
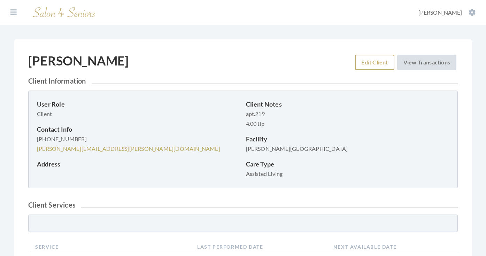
click at [373, 65] on link "Edit Client" at bounding box center [374, 62] width 39 height 15
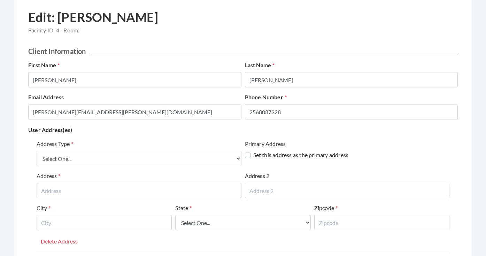
scroll to position [44, 0]
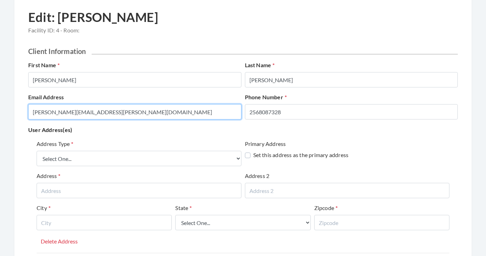
click at [166, 113] on input "BERT.SCHOONVELD.2568087328@salon4seniors.com" at bounding box center [134, 111] width 213 height 15
type input "SCHOONER-1@HOTMAIL.COM"
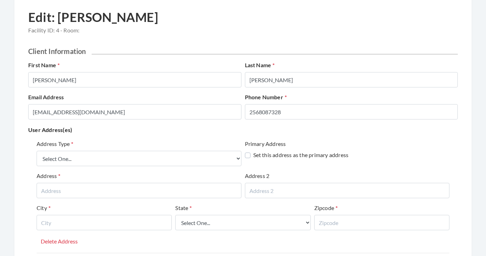
click at [179, 141] on div "Address Type Select One... Office Address Home Address Billing Address" at bounding box center [139, 153] width 205 height 26
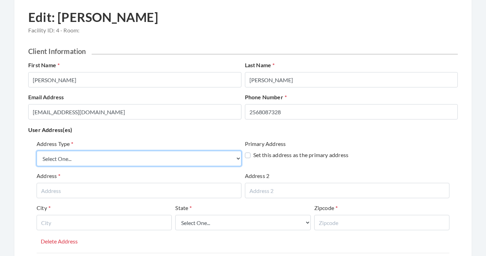
select select "billing"
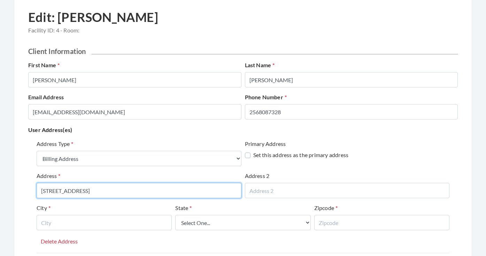
type input "121 BROOKRIDGE DRIVE"
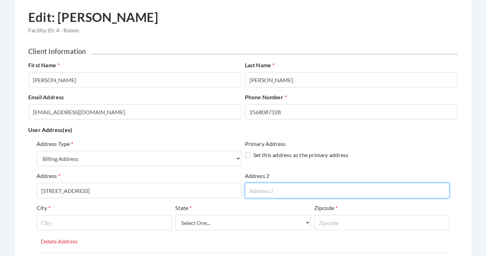
click at [273, 189] on input "text" at bounding box center [347, 190] width 205 height 15
type input "APT 219"
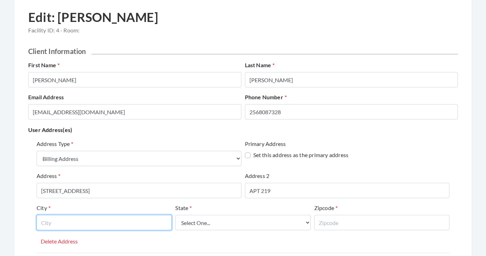
click at [155, 218] on input "text" at bounding box center [104, 222] width 135 height 15
type input "MADISON"
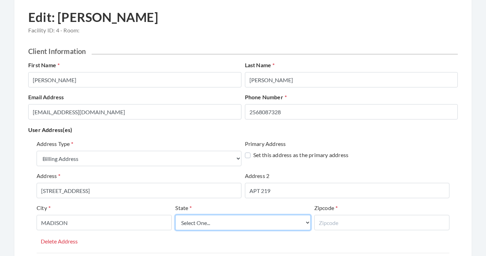
select select "al"
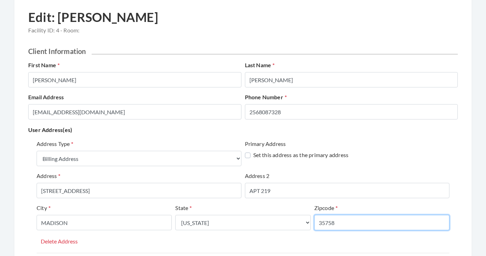
type input "35758"
click at [242, 245] on div "Address Type Select One... Office Address Home Address Billing Address Primary …" at bounding box center [243, 196] width 413 height 113
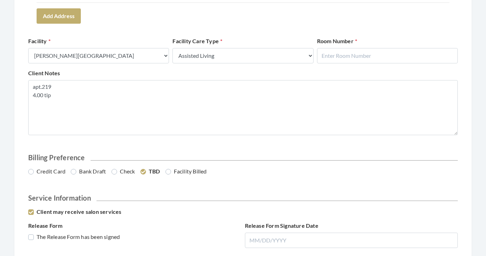
scroll to position [294, 0]
click at [367, 63] on div "Facility Select a Facility Creekside at Three Rivers Brookdale Jones Farm Merri…" at bounding box center [242, 53] width 433 height 32
click at [365, 58] on input "text" at bounding box center [387, 55] width 141 height 15
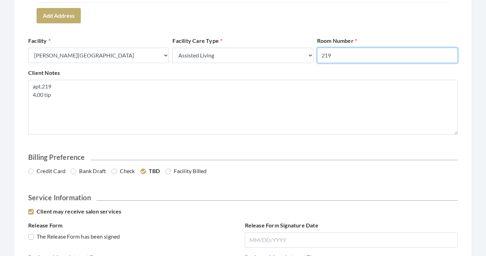
type input "219"
click at [285, 69] on div "Client Notes apt.219 4.00 tip" at bounding box center [242, 102] width 433 height 66
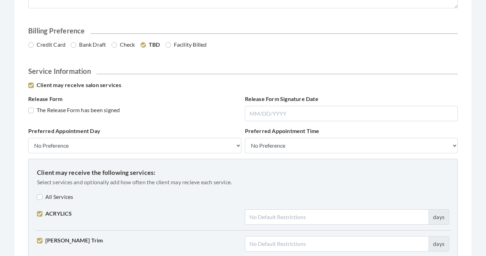
scroll to position [435, 0]
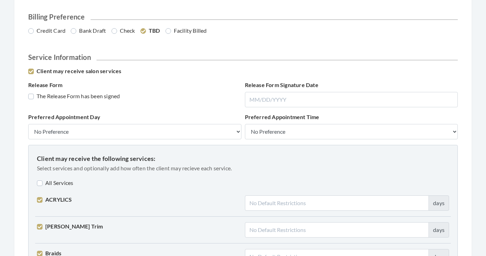
click at [49, 32] on label "Credit Card" at bounding box center [46, 30] width 37 height 8
radio input "true"
click at [56, 98] on label "The Release Form has been signed" at bounding box center [74, 96] width 92 height 8
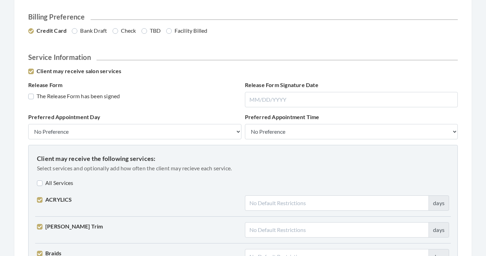
checkbox input "true"
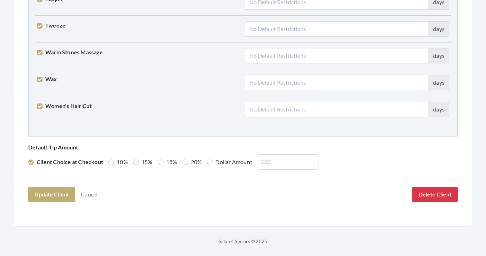
scroll to position [1790, 0]
click at [227, 162] on label "Dollar Amount" at bounding box center [229, 162] width 45 height 8
radio input "true"
click at [264, 159] on input "number" at bounding box center [286, 162] width 61 height 15
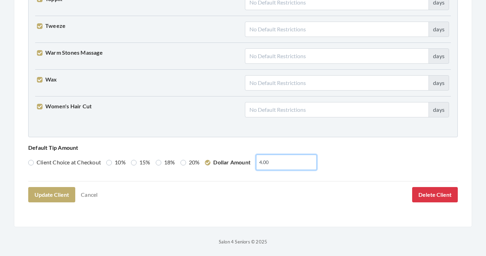
type input "4.00"
click at [52, 194] on button "Update Client" at bounding box center [51, 194] width 47 height 15
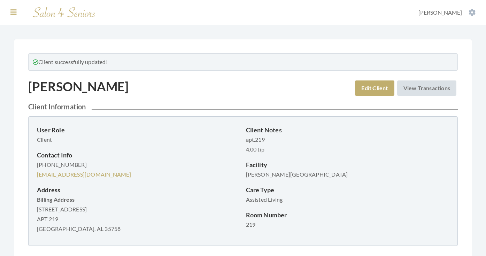
click at [14, 14] on icon at bounding box center [13, 12] width 6 height 7
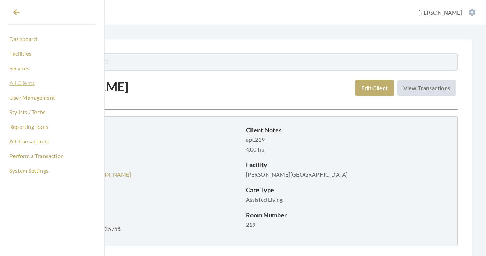
click at [22, 86] on link "All Clients" at bounding box center [51, 83] width 87 height 12
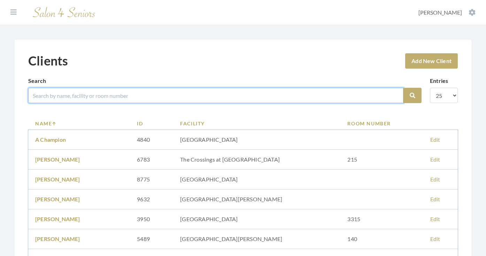
click at [108, 100] on input "search" at bounding box center [215, 95] width 375 height 15
type input "BABUL"
click at [413, 95] on button "Search" at bounding box center [413, 95] width 18 height 15
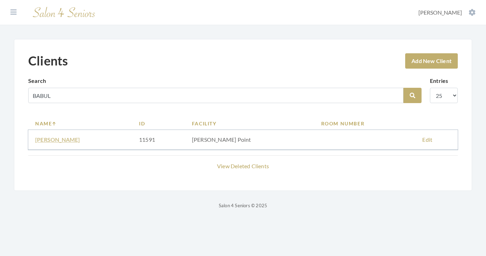
click at [56, 138] on link "[PERSON_NAME]" at bounding box center [57, 139] width 45 height 7
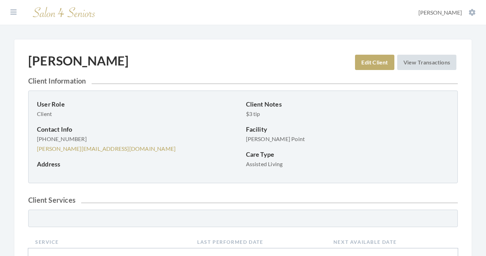
click at [358, 71] on div "[PERSON_NAME] Edit Client View Transactions" at bounding box center [243, 64] width 430 height 23
click at [358, 67] on link "Edit Client" at bounding box center [374, 62] width 39 height 15
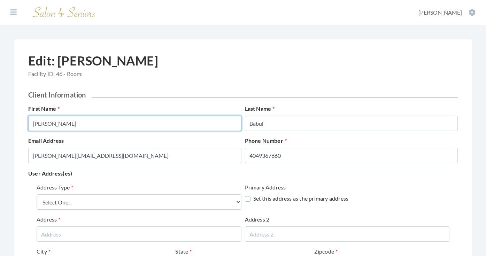
click at [142, 124] on input "[PERSON_NAME]" at bounding box center [134, 123] width 213 height 15
type input "[PERSON_NAME]"
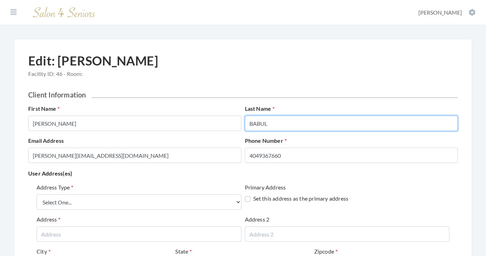
type input "BABUL"
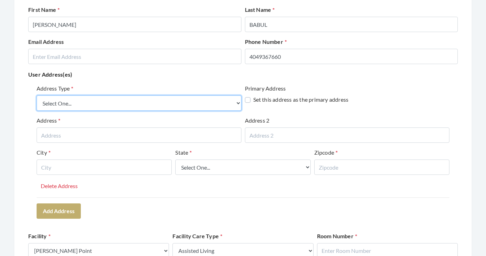
scroll to position [103, 0]
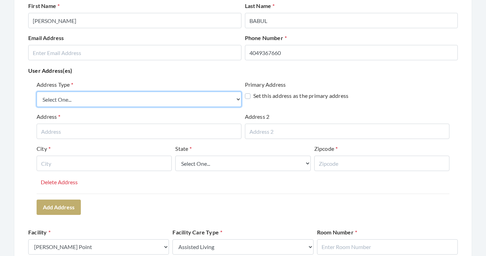
select select "billing"
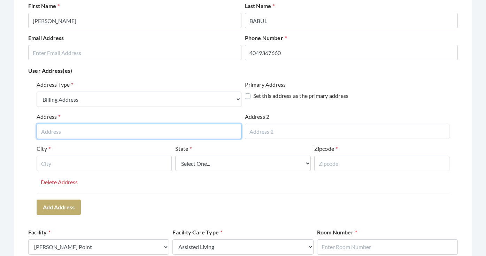
paste input "3517 Lorna Road"
type input "3517 Lorna Road"
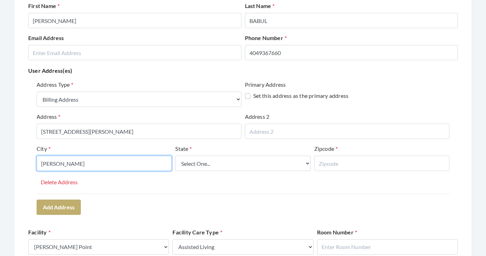
type input "HOOVER"
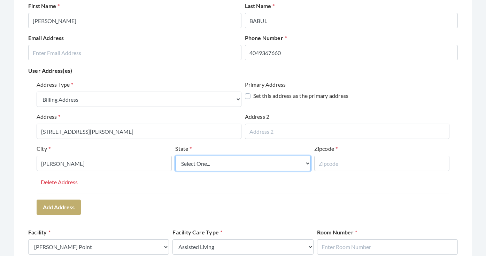
select select "al"
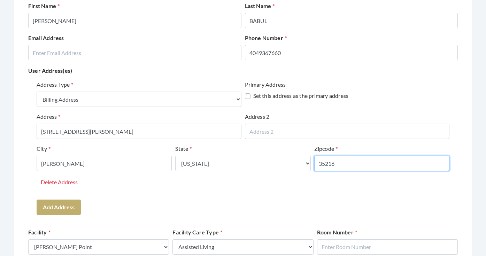
type input "35216"
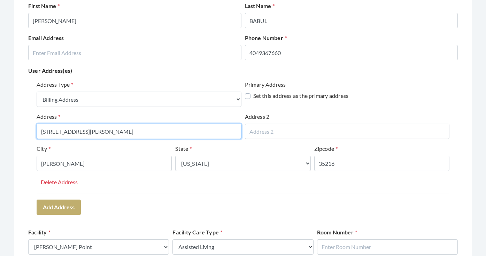
drag, startPoint x: 55, startPoint y: 132, endPoint x: 88, endPoint y: 133, distance: 33.1
click at [88, 133] on input "3517 Lorna Road" at bounding box center [139, 131] width 205 height 15
type input "3517 LORNA ROAD"
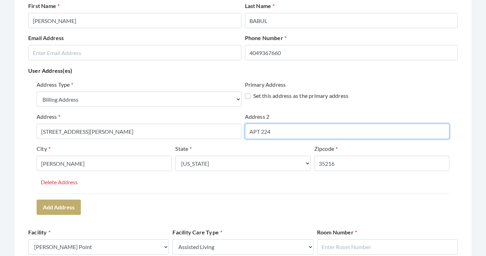
type input "APT 224"
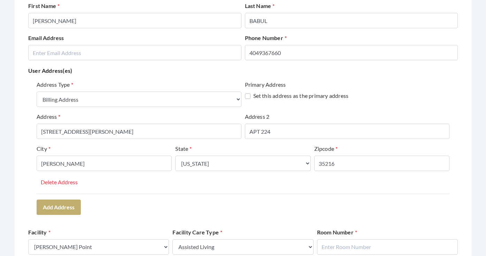
click at [113, 201] on div "Address Type Select One... Office Address Home Address Billing Address Primary …" at bounding box center [243, 148] width 430 height 140
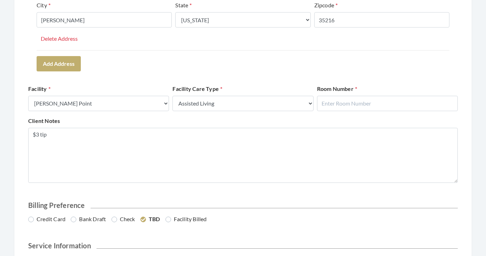
scroll to position [248, 0]
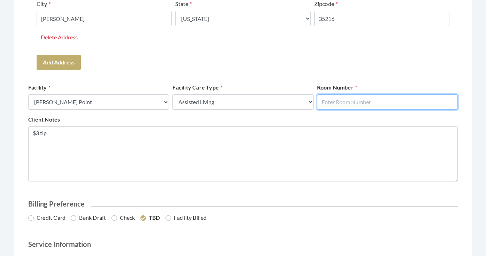
click at [347, 98] on input "text" at bounding box center [387, 101] width 141 height 15
type input "224"
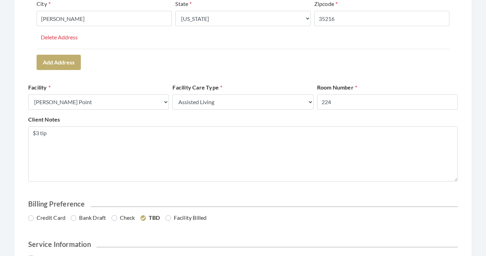
click at [298, 122] on div "Client Notes $3 tip" at bounding box center [242, 148] width 433 height 66
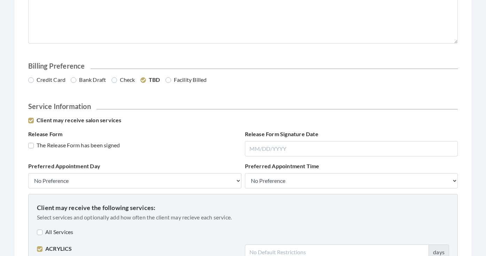
scroll to position [389, 0]
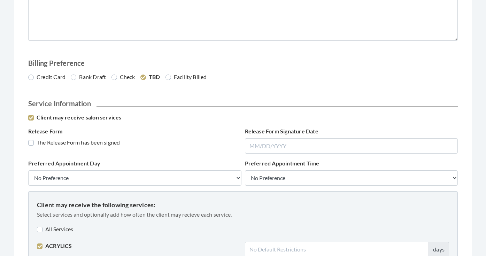
click at [60, 77] on label "Credit Card" at bounding box center [46, 77] width 37 height 8
radio input "true"
click at [50, 141] on label "The Release Form has been signed" at bounding box center [74, 142] width 92 height 8
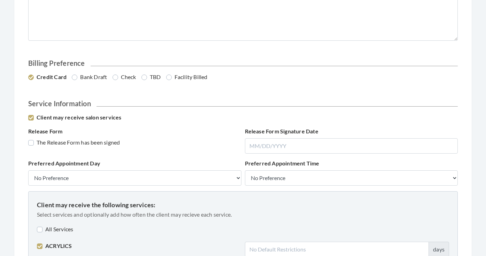
checkbox input "true"
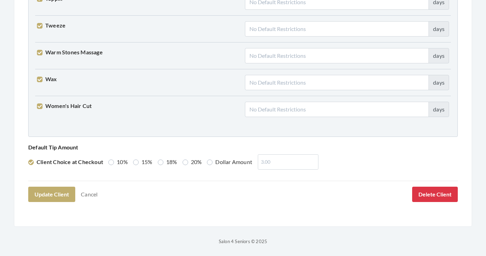
scroll to position [1790, 0]
click at [236, 162] on label "Dollar Amount" at bounding box center [229, 162] width 45 height 8
radio input "true"
click at [275, 162] on input "number" at bounding box center [286, 162] width 61 height 15
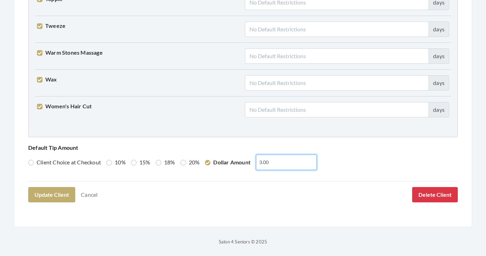
type input "3.00"
click at [50, 195] on button "Update Client" at bounding box center [51, 194] width 47 height 15
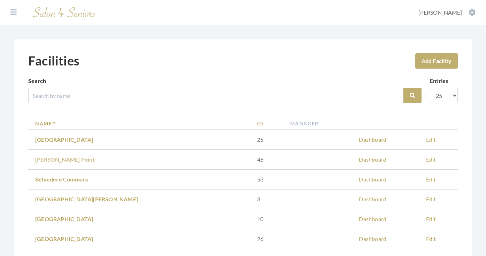
click at [57, 163] on link "[PERSON_NAME] Point" at bounding box center [65, 159] width 60 height 7
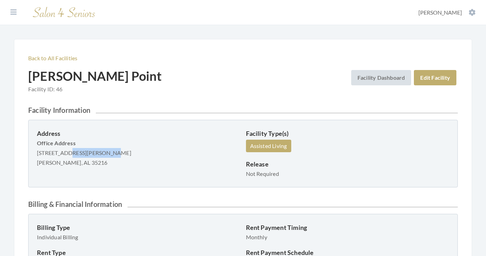
drag, startPoint x: 37, startPoint y: 153, endPoint x: 83, endPoint y: 152, distance: 46.0
click at [83, 152] on p "Office Address [STREET_ADDRESS][PERSON_NAME] [PERSON_NAME], AL 35216" at bounding box center [139, 152] width 204 height 29
copy p "[STREET_ADDRESS][PERSON_NAME]"
click at [66, 53] on p "Back to All Facilities" at bounding box center [243, 58] width 430 height 10
click at [66, 56] on link "Back to All Facilities" at bounding box center [52, 58] width 49 height 7
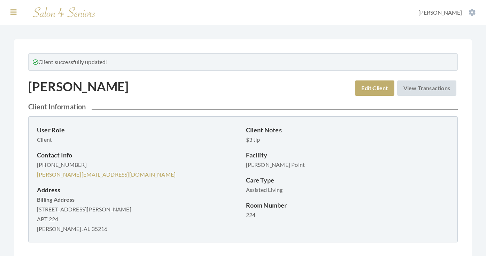
click at [12, 12] on icon at bounding box center [13, 12] width 6 height 7
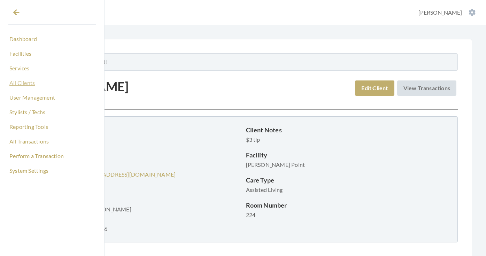
click at [25, 87] on link "All Clients" at bounding box center [51, 83] width 87 height 12
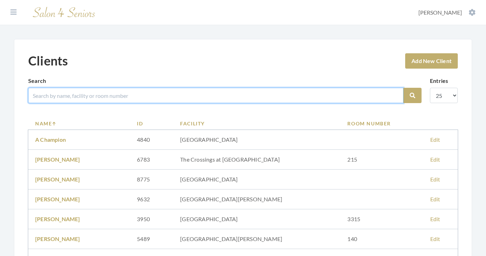
click at [70, 96] on input "search" at bounding box center [215, 95] width 375 height 15
type input "[PERSON_NAME]"
click at [413, 95] on button "Search" at bounding box center [413, 95] width 18 height 15
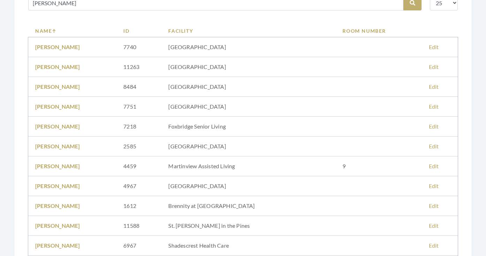
scroll to position [23, 0]
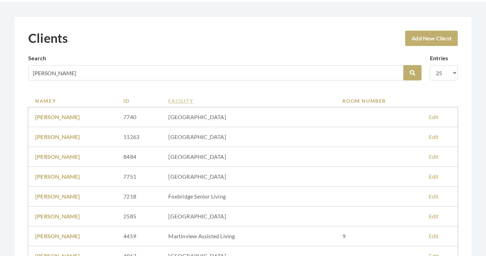
click at [206, 103] on link "Facility" at bounding box center [248, 100] width 160 height 7
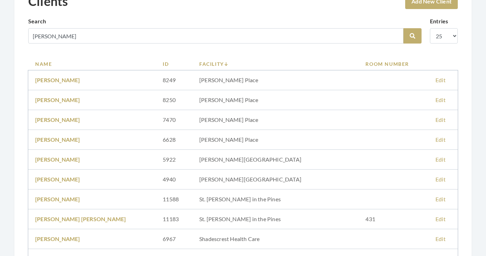
scroll to position [126, 0]
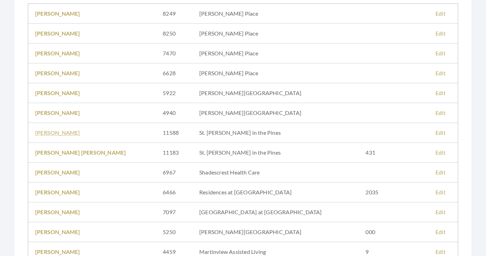
click at [62, 135] on link "David Wilson" at bounding box center [57, 132] width 45 height 7
click at [60, 132] on link "[PERSON_NAME]" at bounding box center [57, 132] width 45 height 7
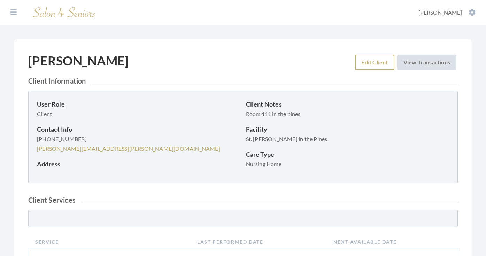
click at [364, 63] on link "Edit Client" at bounding box center [374, 62] width 39 height 15
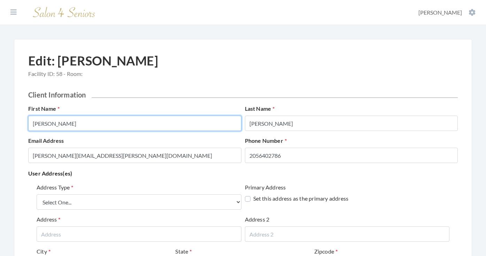
click at [133, 124] on input "David" at bounding box center [134, 123] width 213 height 15
type input "DAVID"
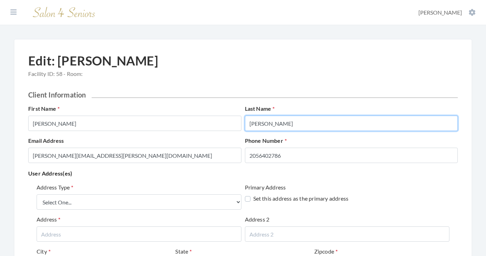
type input "WILSON"
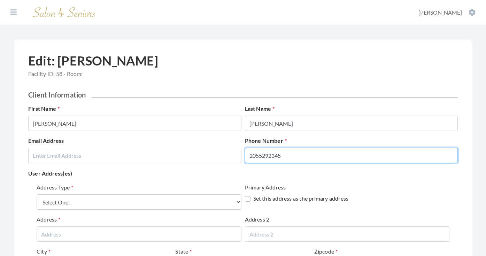
type input "2055292345"
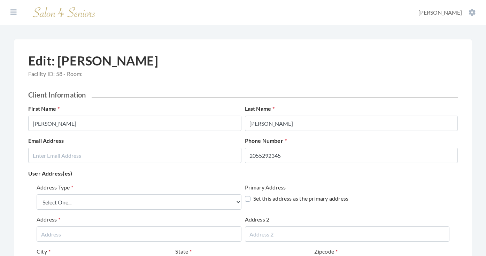
click at [115, 179] on div "User Address(es) Address Type Select One... Office Address Home Address Billing…" at bounding box center [243, 245] width 430 height 152
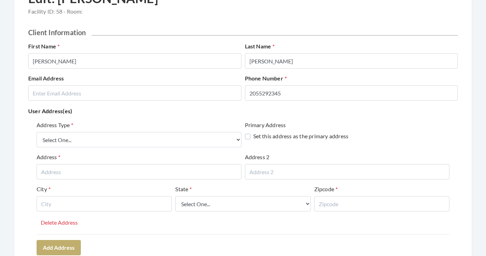
scroll to position [66, 0]
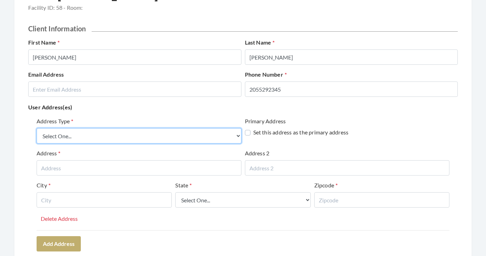
select select "billing"
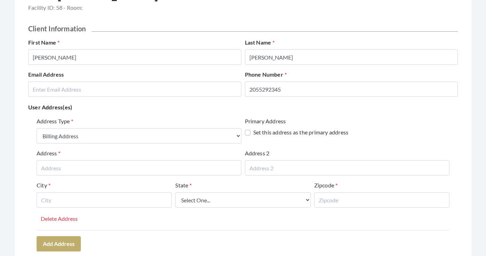
click at [89, 185] on div "City" at bounding box center [104, 194] width 135 height 26
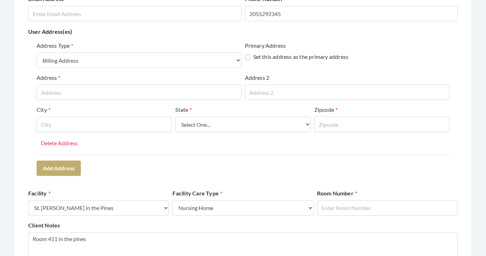
scroll to position [130, 0]
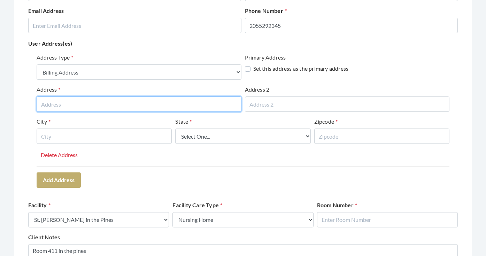
click at [113, 105] on input "text" at bounding box center [139, 104] width 205 height 15
paste input "4941 Montevallo Road"
type input "4941 Montevallo Road"
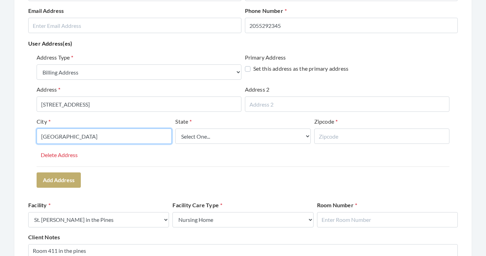
type input "BIRMINGHAM"
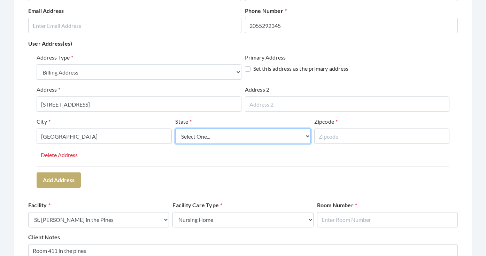
select select "al"
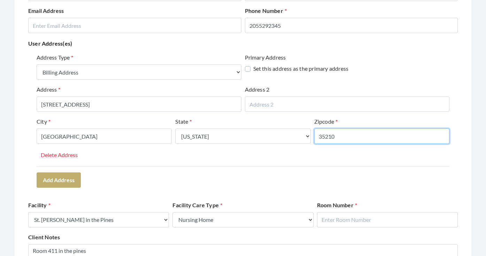
type input "35210"
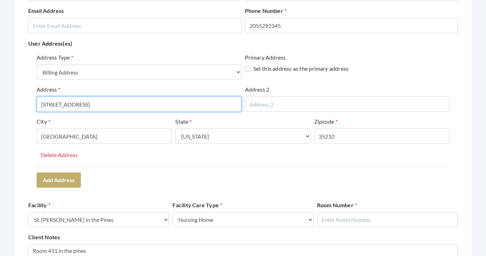
click at [115, 100] on input "4941 Montevallo Road" at bounding box center [139, 104] width 205 height 15
drag, startPoint x: 103, startPoint y: 107, endPoint x: 56, endPoint y: 104, distance: 46.8
click at [56, 104] on input "4941 Montevallo Road" at bounding box center [139, 104] width 205 height 15
click at [100, 105] on input "4941 MONTEVALLO" at bounding box center [139, 104] width 205 height 15
type input "4941 MONTEVALLO ROAD"
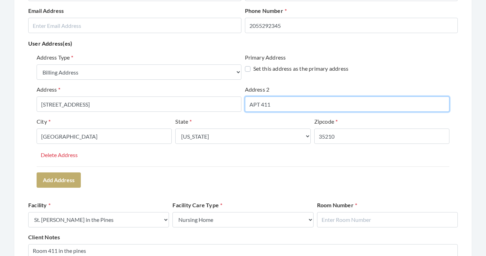
type input "APT 411"
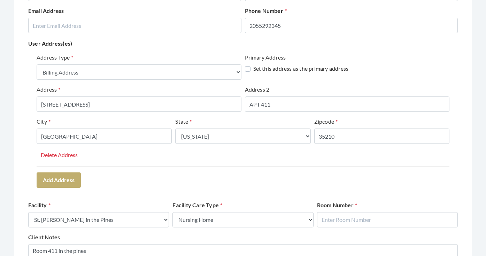
click at [166, 188] on div "Address Type Select One... Office Address Home Address Billing Address Primary …" at bounding box center [243, 121] width 430 height 140
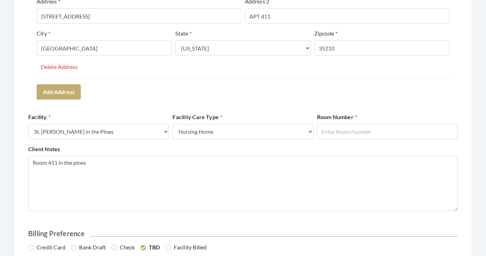
scroll to position [219, 0]
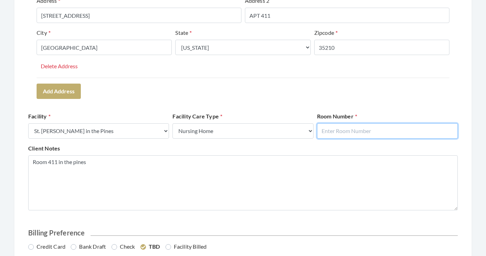
click at [355, 126] on input "text" at bounding box center [387, 130] width 141 height 15
type input "411"
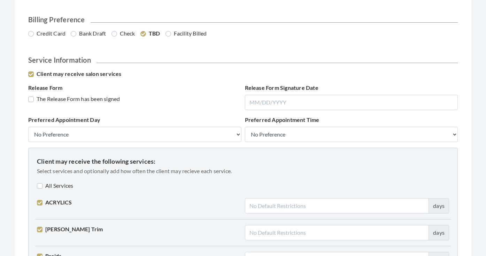
scroll to position [433, 0]
click at [54, 33] on label "Credit Card" at bounding box center [46, 33] width 37 height 8
radio input "true"
click at [98, 96] on label "The Release Form has been signed" at bounding box center [74, 98] width 92 height 8
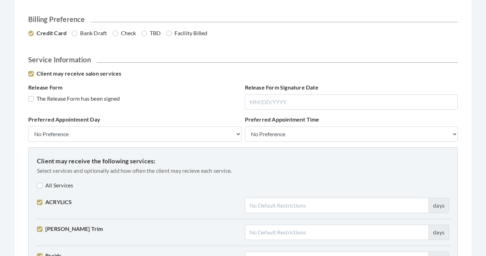
checkbox input "true"
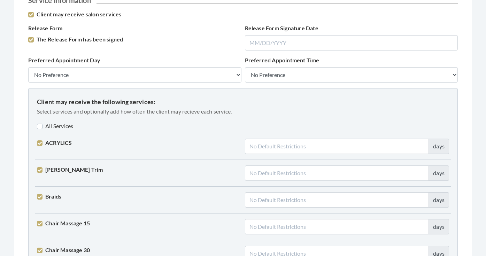
scroll to position [489, 0]
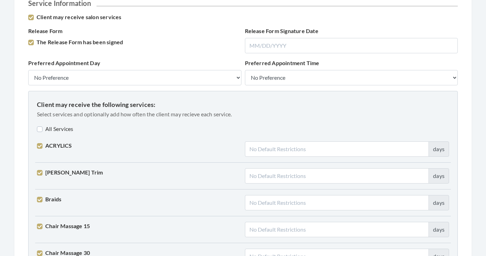
click at [66, 125] on label "All Services" at bounding box center [55, 129] width 36 height 8
click at [66, 125] on label "All Services" at bounding box center [56, 129] width 38 height 8
checkbox input "false"
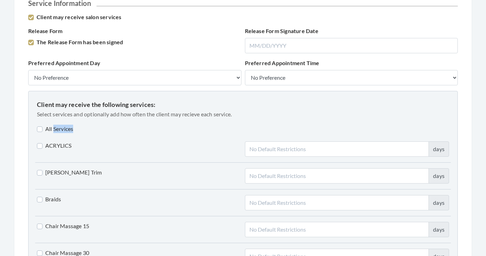
checkbox input "false"
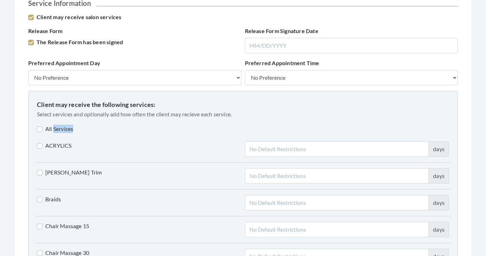
checkbox input "false"
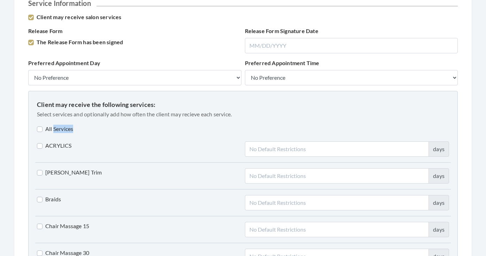
checkbox input "false"
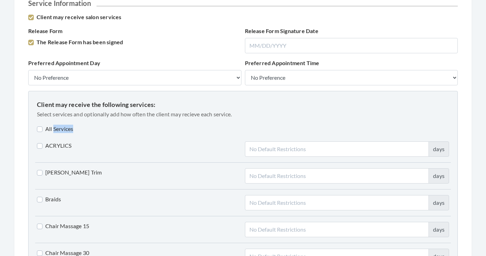
checkbox input "false"
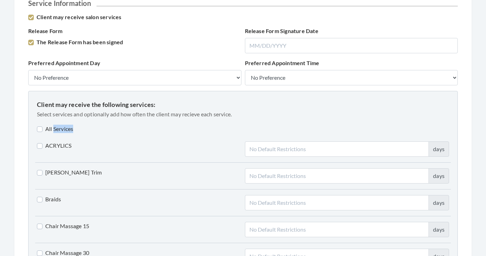
checkbox input "false"
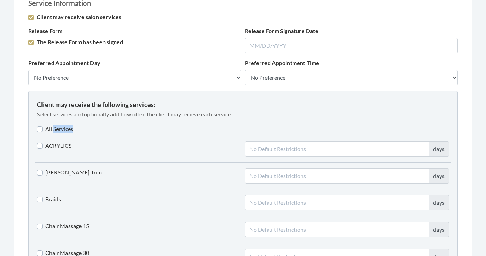
checkbox input "false"
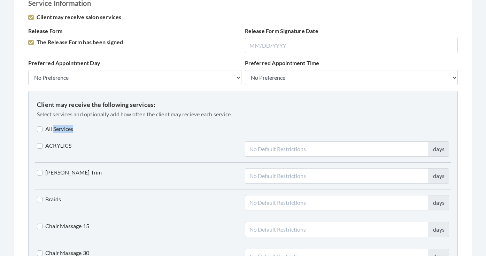
checkbox input "false"
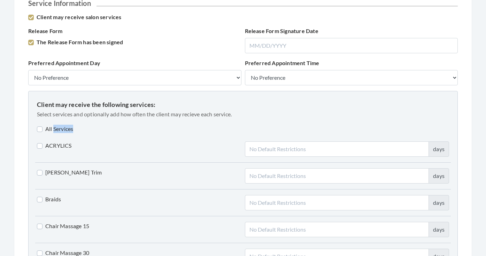
checkbox input "false"
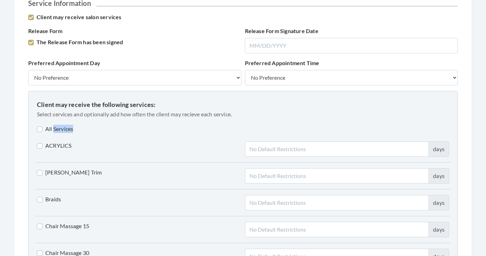
checkbox input "false"
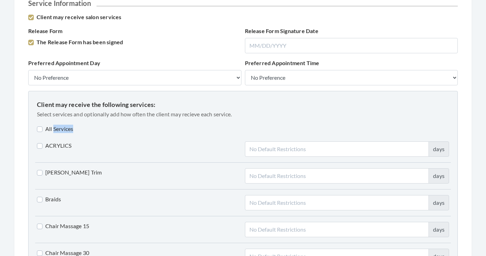
checkbox input "false"
click at [94, 125] on div "All Services" at bounding box center [243, 129] width 416 height 8
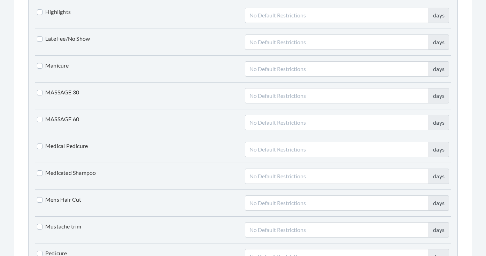
scroll to position [1132, 0]
click at [69, 201] on label "Mens Hair Cut" at bounding box center [59, 200] width 45 height 8
checkbox input "true"
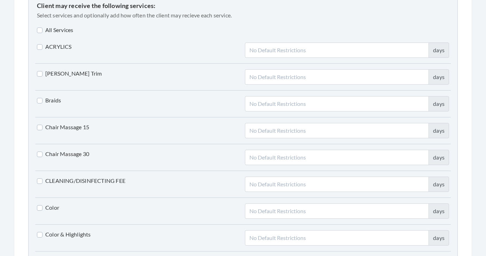
scroll to position [586, 0]
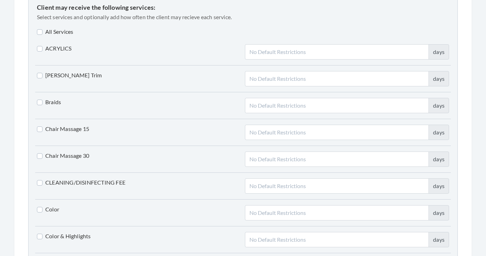
click at [60, 74] on label "[PERSON_NAME] Trim" at bounding box center [69, 75] width 65 height 8
checkbox input "true"
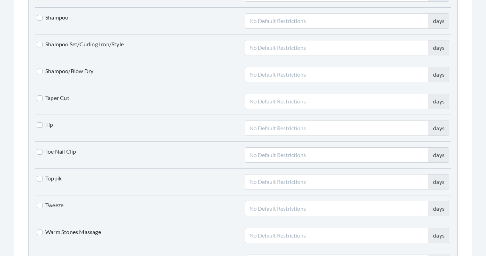
scroll to position [1621, 0]
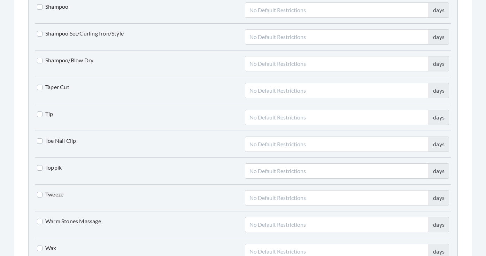
click at [68, 137] on label "Toe Nail Clip" at bounding box center [56, 141] width 39 height 8
checkbox input "true"
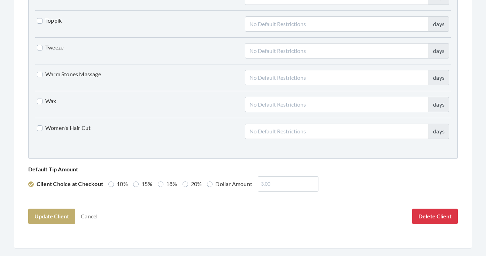
scroll to position [1782, 0]
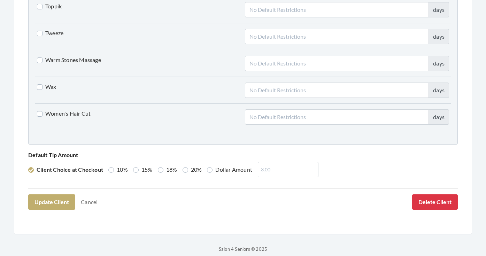
click at [189, 170] on label "20%" at bounding box center [193, 170] width 20 height 8
radio input "true"
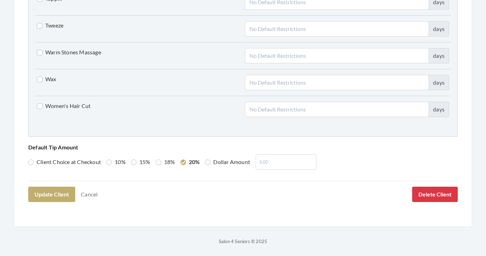
scroll to position [1790, 0]
click at [56, 194] on button "Update Client" at bounding box center [51, 194] width 47 height 15
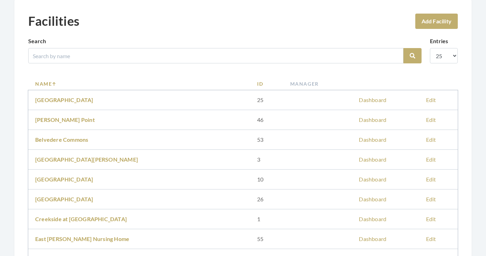
scroll to position [39, 0]
click at [48, 83] on link "Name" at bounding box center [139, 84] width 208 height 7
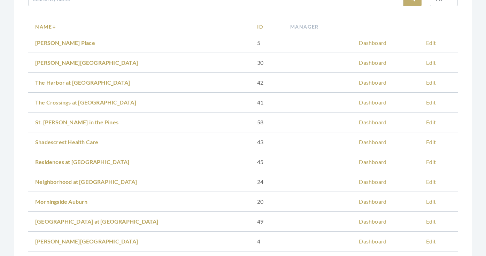
scroll to position [97, 0]
click at [86, 124] on link "St. Martin's in the Pines" at bounding box center [76, 122] width 83 height 7
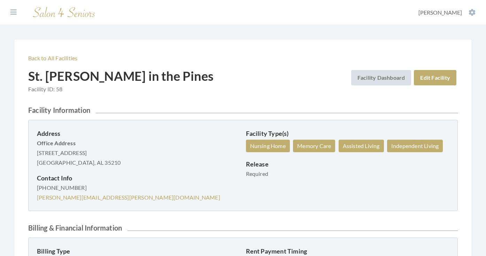
drag, startPoint x: 37, startPoint y: 153, endPoint x: 97, endPoint y: 154, distance: 59.3
click at [97, 154] on p "Office Address [STREET_ADDRESS] [GEOGRAPHIC_DATA], AL 35210" at bounding box center [139, 152] width 204 height 29
copy p "[STREET_ADDRESS]"
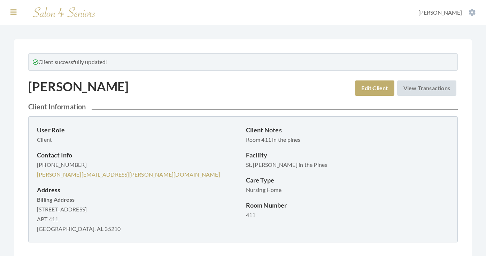
click at [15, 15] on icon at bounding box center [13, 12] width 6 height 7
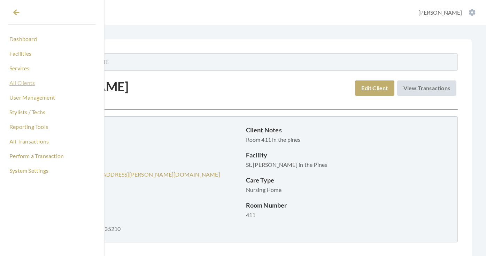
click at [25, 85] on link "All Clients" at bounding box center [51, 83] width 87 height 12
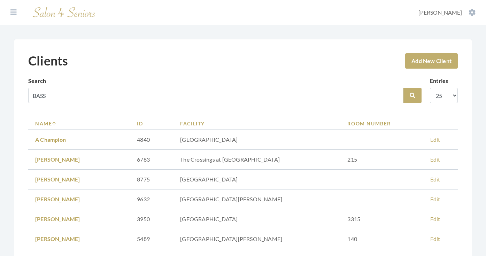
type input "BASS"
click at [413, 95] on button "Search" at bounding box center [413, 95] width 18 height 15
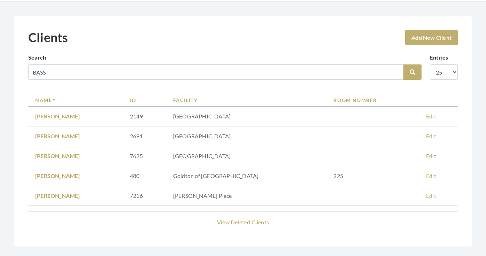
scroll to position [20, 0]
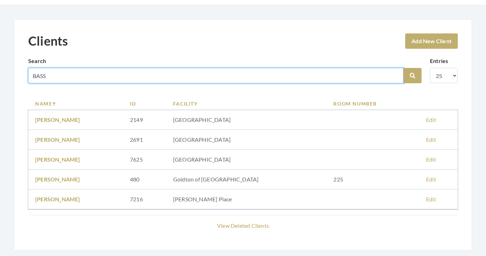
click at [43, 77] on input "BASS" at bounding box center [215, 75] width 375 height 15
type input "[PERSON_NAME] [PERSON_NAME]"
click at [413, 76] on button "Search" at bounding box center [413, 75] width 18 height 15
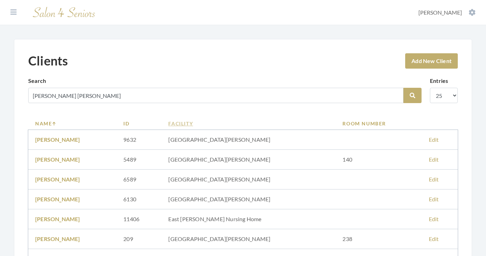
click at [191, 122] on link "Facility" at bounding box center [248, 123] width 160 height 7
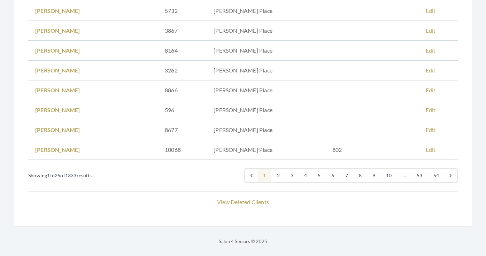
scroll to position [467, 0]
click at [305, 174] on link "4" at bounding box center [306, 175] width 14 height 13
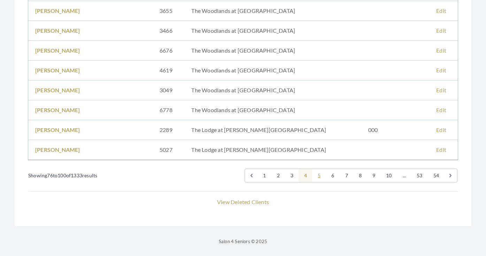
scroll to position [467, 0]
click at [319, 176] on link "5" at bounding box center [319, 175] width 14 height 13
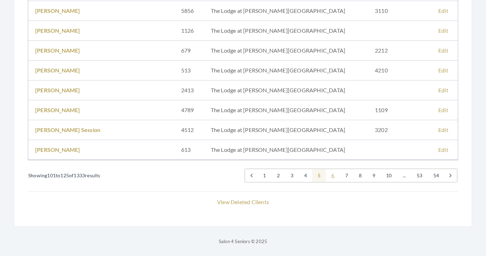
scroll to position [467, 0]
click at [343, 175] on link "7" at bounding box center [347, 175] width 14 height 13
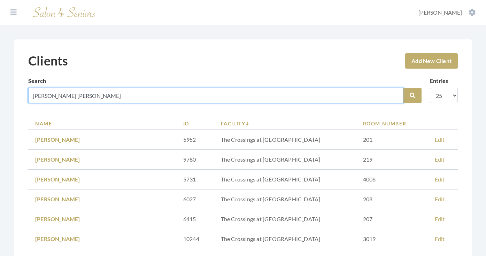
click at [395, 94] on input "[PERSON_NAME] [PERSON_NAME]" at bounding box center [215, 95] width 375 height 15
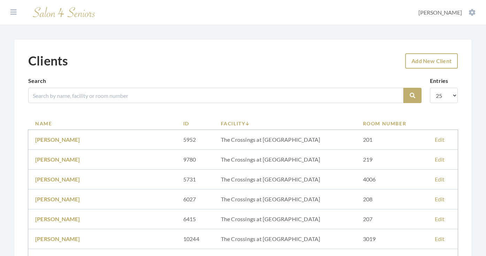
click at [416, 63] on link "Add New Client" at bounding box center [431, 60] width 53 height 15
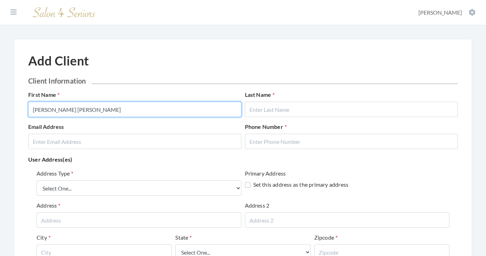
type input "[PERSON_NAME] [PERSON_NAME]"
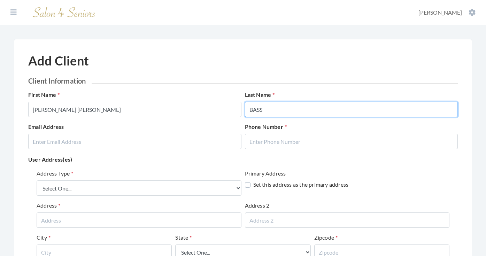
type input "BASS"
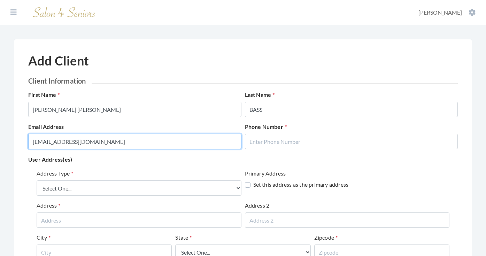
type input "[EMAIL_ADDRESS][DOMAIN_NAME]"
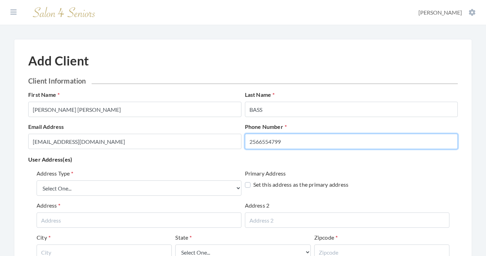
type input "2566554799"
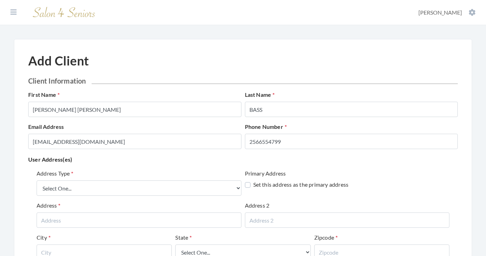
click at [182, 151] on div "Email Address [EMAIL_ADDRESS][DOMAIN_NAME] Phone Number [PHONE_NUMBER]" at bounding box center [242, 139] width 433 height 32
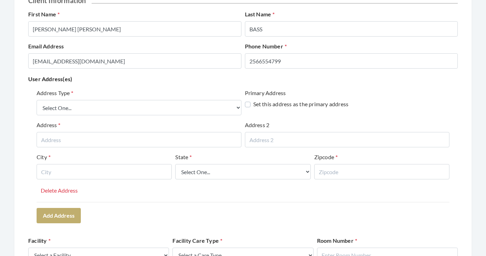
scroll to position [85, 0]
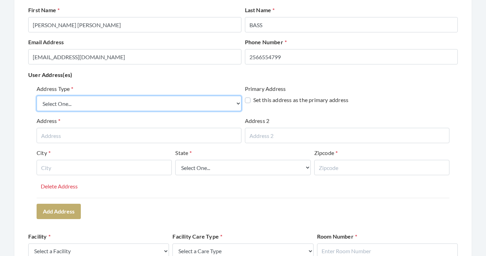
select select "billing"
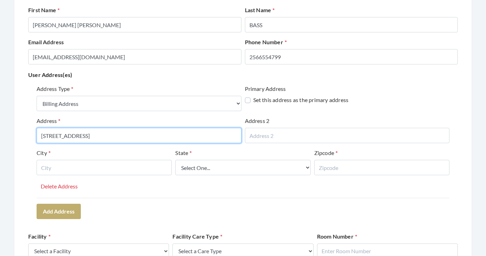
type input "[STREET_ADDRESS]"
drag, startPoint x: 116, startPoint y: 136, endPoint x: 41, endPoint y: 129, distance: 74.9
click at [41, 129] on input "[STREET_ADDRESS]" at bounding box center [139, 135] width 205 height 15
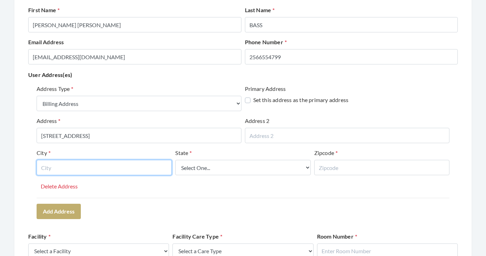
click at [133, 169] on input "text" at bounding box center [104, 167] width 135 height 15
type input "MADISON"
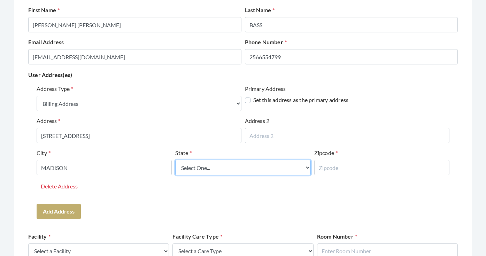
select select "al"
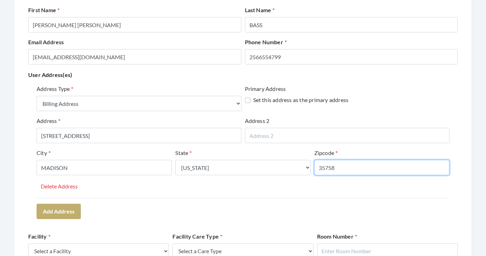
type input "35758"
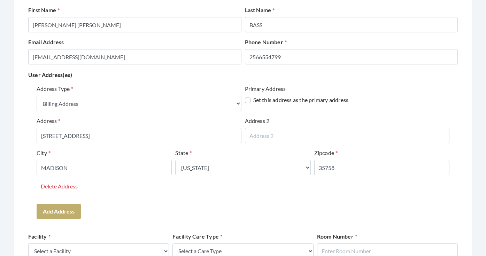
click at [156, 217] on div "Address Type Select One... Office Address Home Address Billing Address Primary …" at bounding box center [243, 152] width 430 height 140
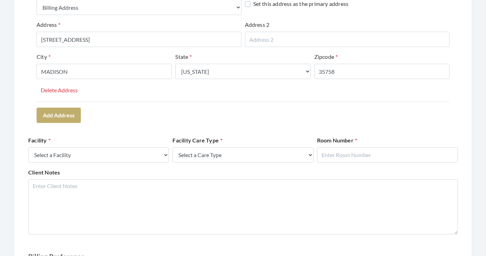
scroll to position [184, 0]
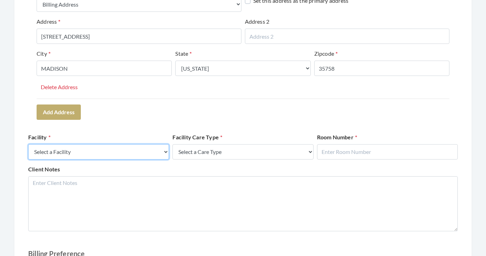
select select "54"
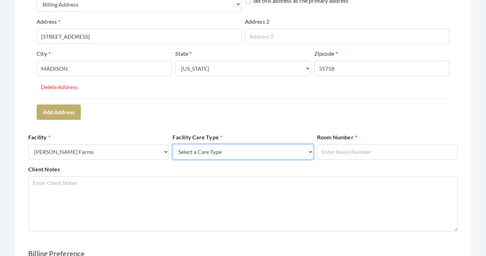
select select "4"
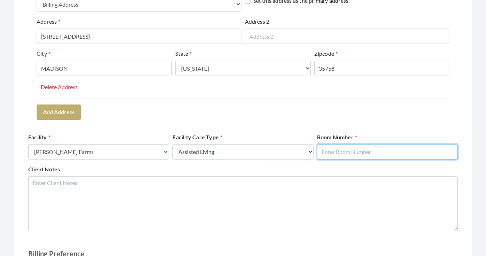
click input "text"
type input "175"
click div "Address Type Select One... Office Address Home Address Billing Address Primary …"
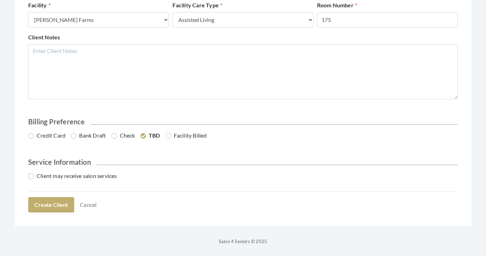
scroll to position [316, 0]
click label "Credit Card"
click input "Credit Card"
radio input "true"
click label "Client may receive salon services"
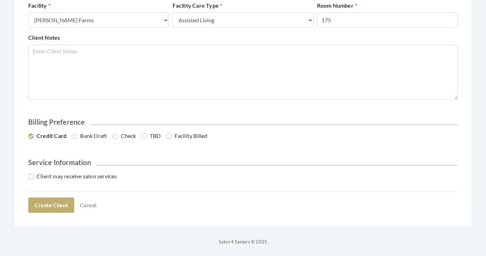
click input "Client may receive salon services"
checkbox input "true"
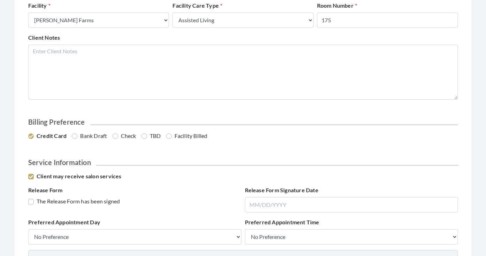
click label "The Release Form has been signed"
click input "Release Form"
checkbox input "true"
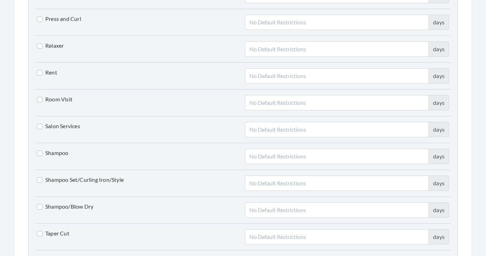
scroll to position [1467, 0]
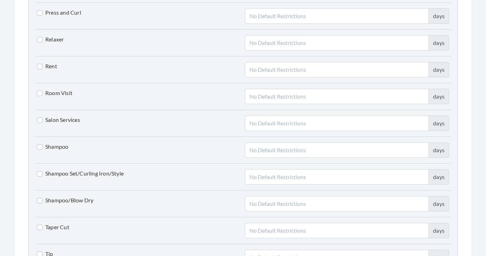
click label "Shampoo/Blow Dry"
click input "Shampoo/Blow Dry"
checkbox input "true"
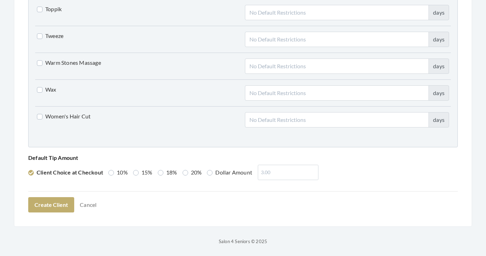
scroll to position [1765, 0]
click label "Women's Hair Cut"
click input "Women's Hair Cut"
checkbox input "true"
click button "Create Client"
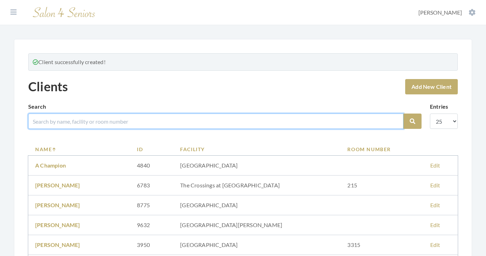
click at [153, 120] on input "search" at bounding box center [215, 121] width 375 height 15
type input "BASS"
click at [413, 121] on button "Search" at bounding box center [413, 121] width 18 height 15
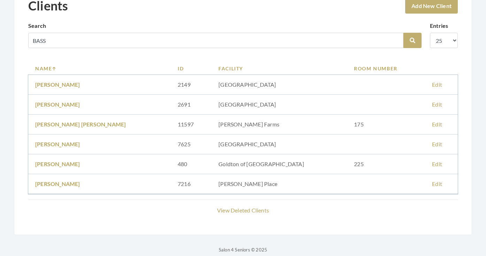
scroll to position [62, 0]
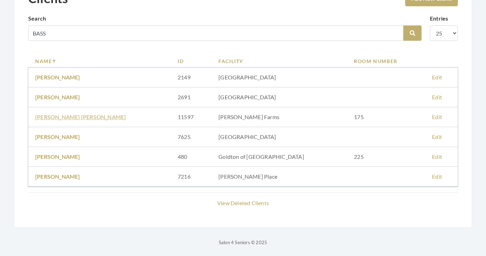
click at [63, 120] on link "[PERSON_NAME] [PERSON_NAME]" at bounding box center [80, 117] width 91 height 7
